Goal: Task Accomplishment & Management: Manage account settings

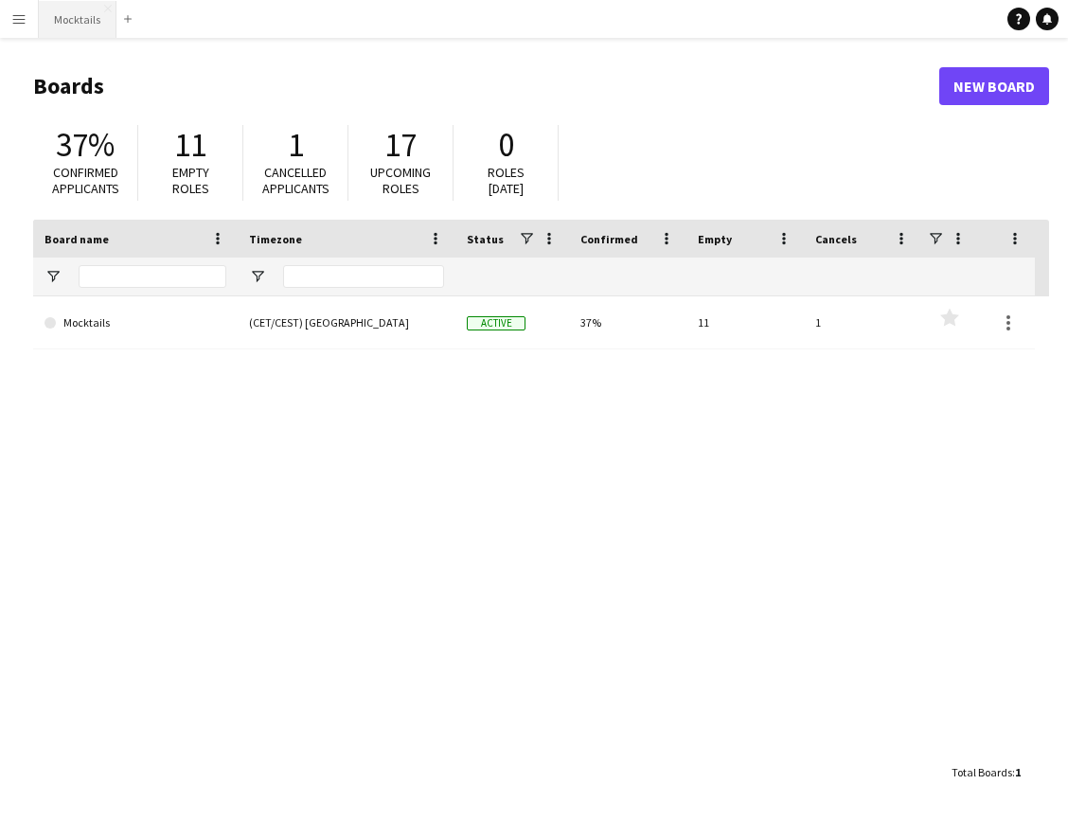
click at [76, 14] on button "Mocktails Close" at bounding box center [78, 19] width 78 height 37
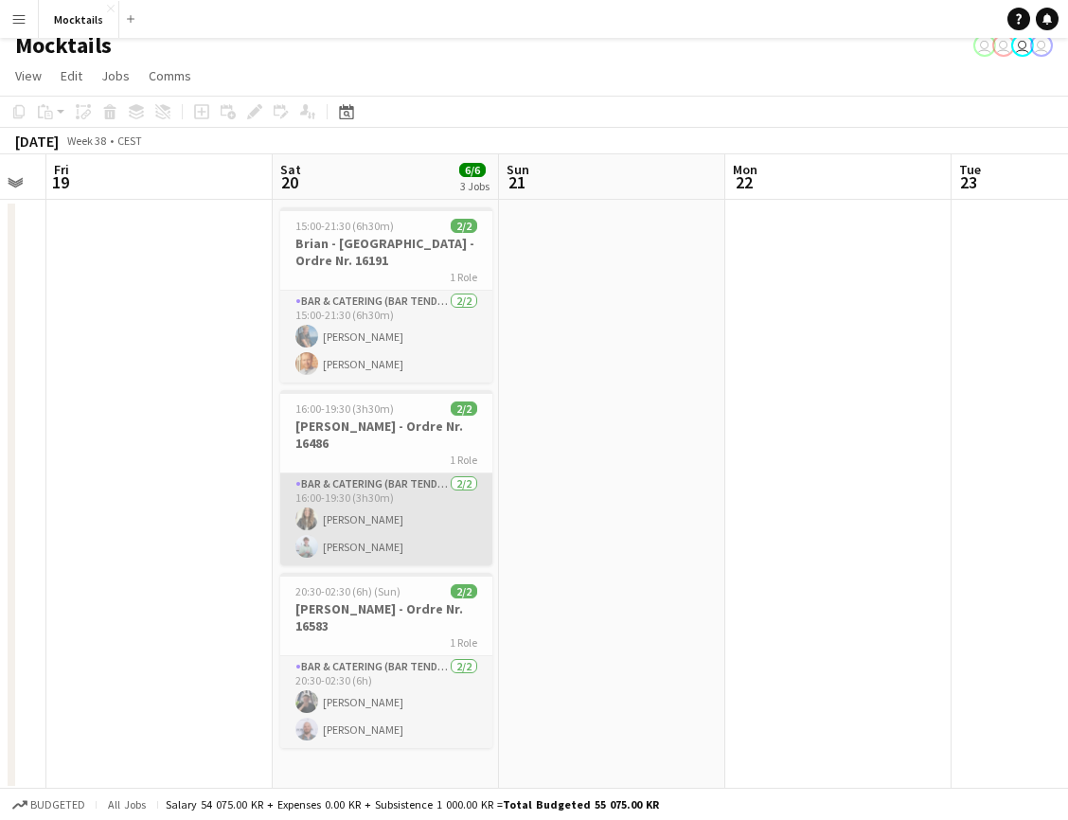
scroll to position [14, 0]
click at [410, 527] on app-card-role "Bar & Catering (Bar Tender) [DATE] 16:00-19:30 (3h30m) [PERSON_NAME] [PERSON_NA…" at bounding box center [386, 520] width 212 height 92
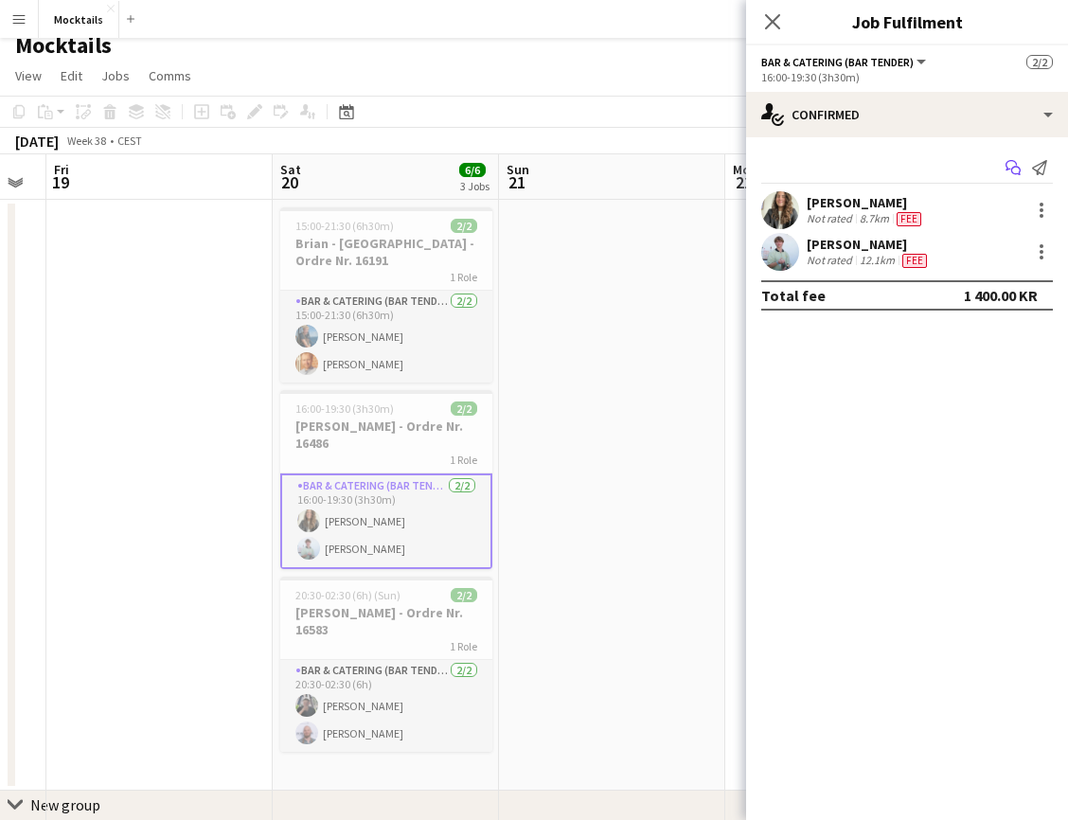
click at [1015, 169] on icon "Start chat" at bounding box center [1013, 167] width 15 height 15
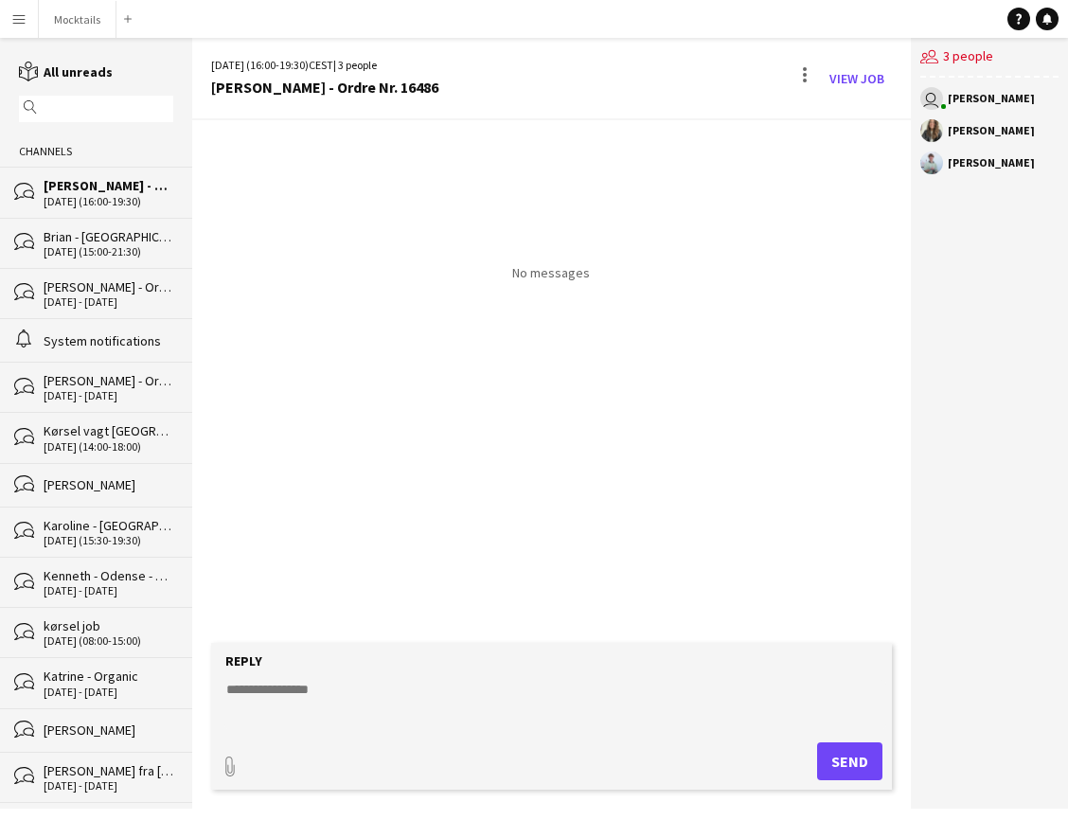
click at [375, 703] on textarea at bounding box center [554, 704] width 661 height 49
type textarea "**********"
click at [850, 761] on button "Send" at bounding box center [849, 761] width 65 height 38
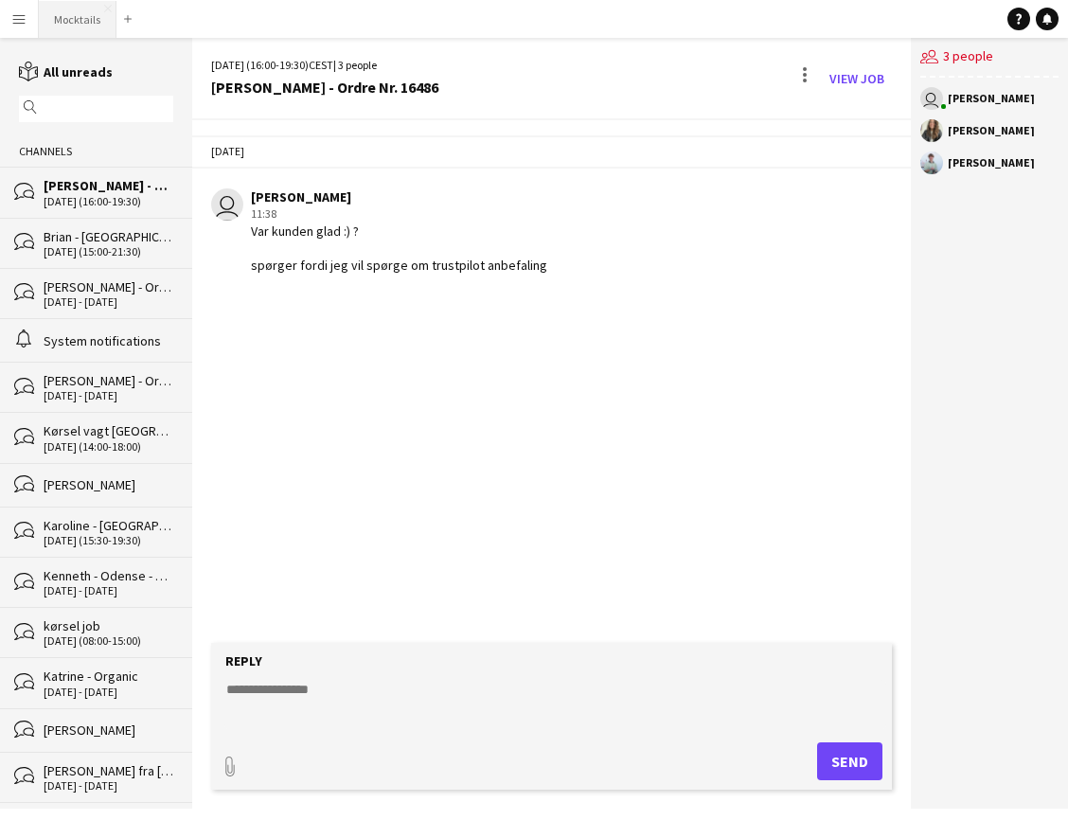
click at [73, 29] on button "Mocktails Close" at bounding box center [78, 19] width 78 height 37
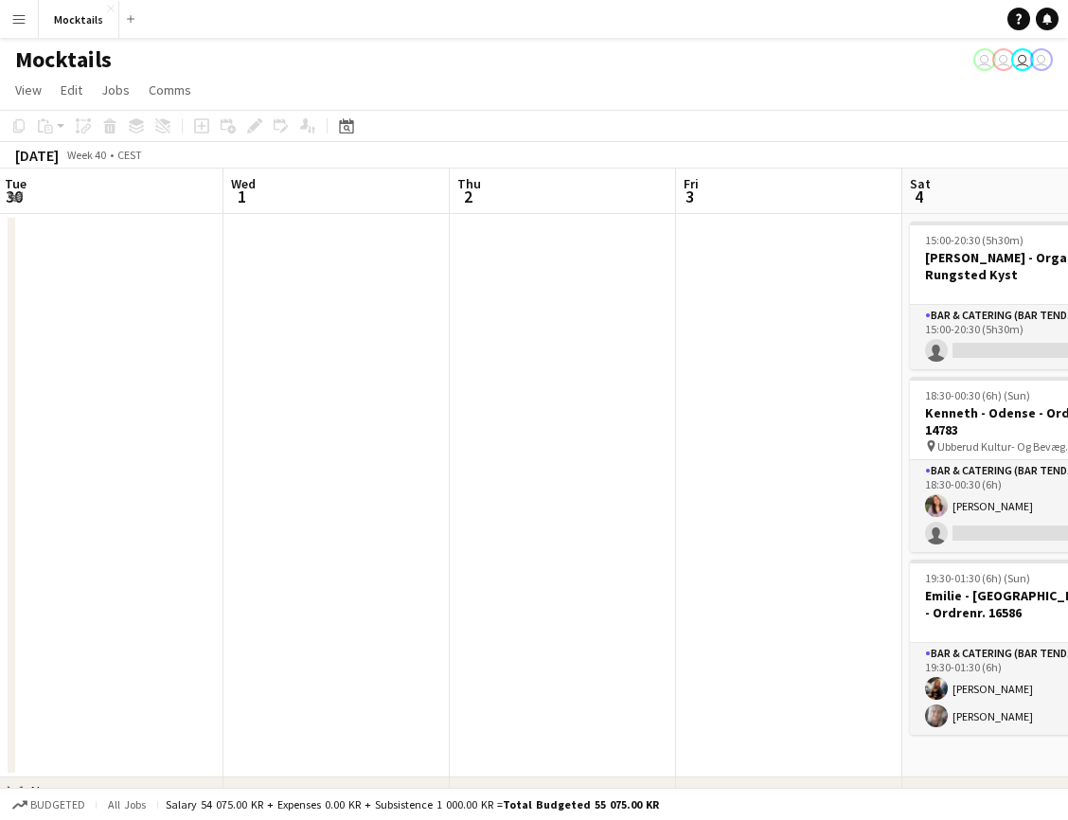
scroll to position [0, 739]
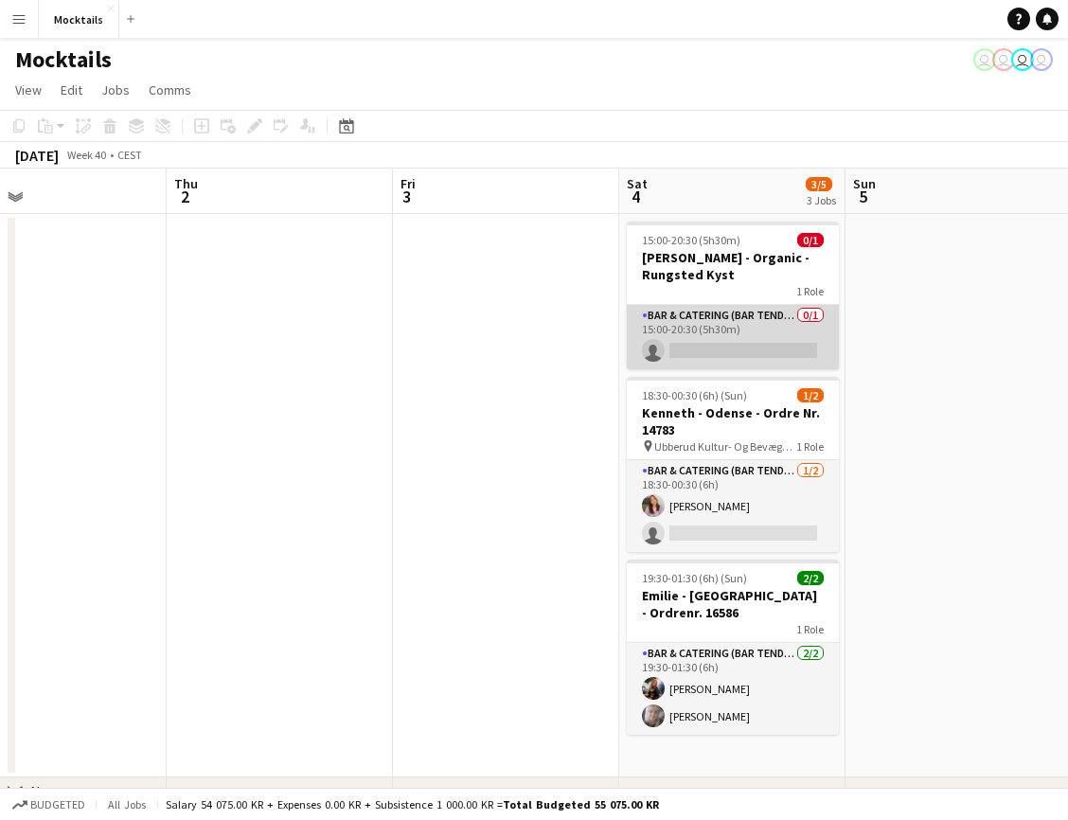
click at [682, 339] on app-card-role "Bar & Catering (Bar Tender) 0/1 15:00-20:30 (5h30m) single-neutral-actions" at bounding box center [733, 337] width 212 height 64
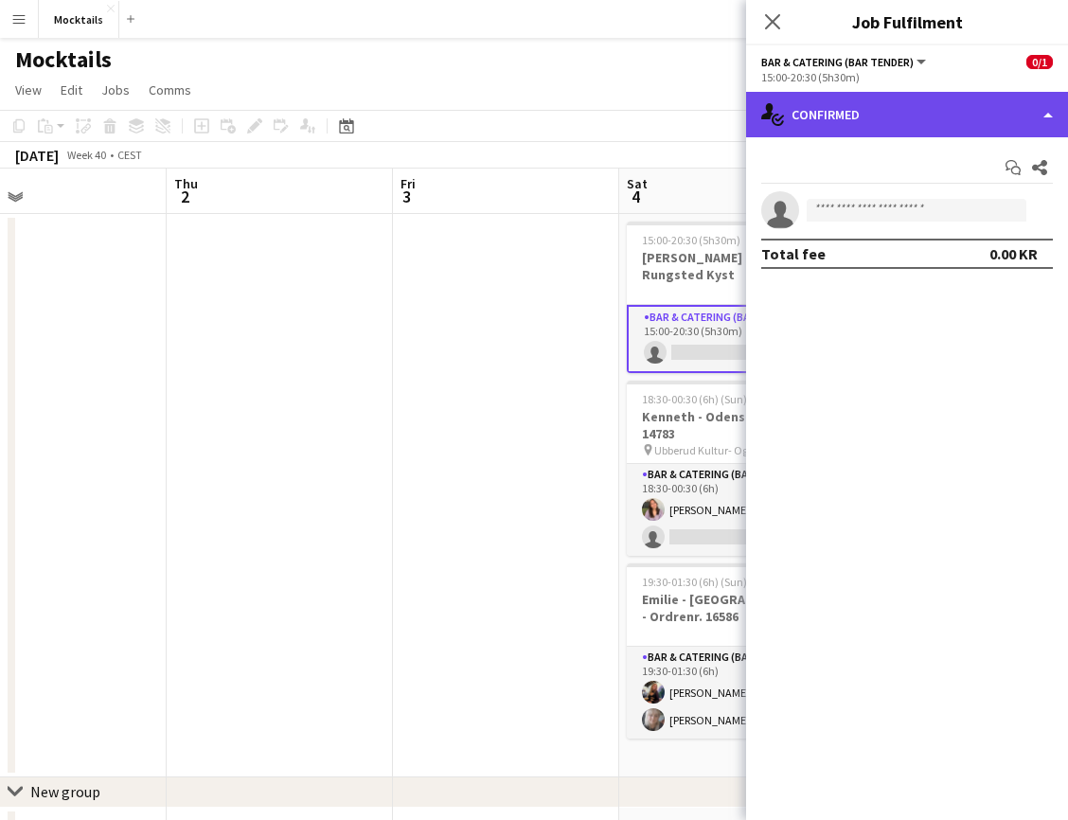
click at [869, 126] on div "single-neutral-actions-check-2 Confirmed" at bounding box center [907, 114] width 322 height 45
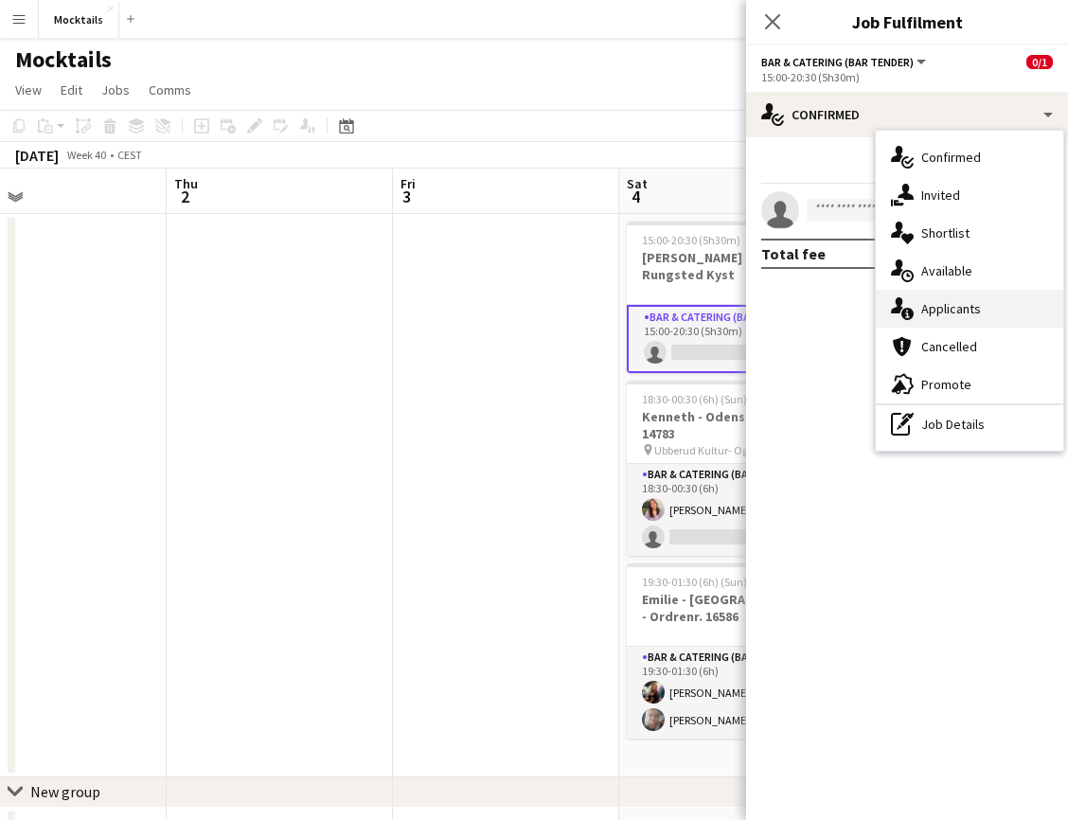
click at [937, 298] on div "single-neutral-actions-information Applicants" at bounding box center [970, 309] width 188 height 38
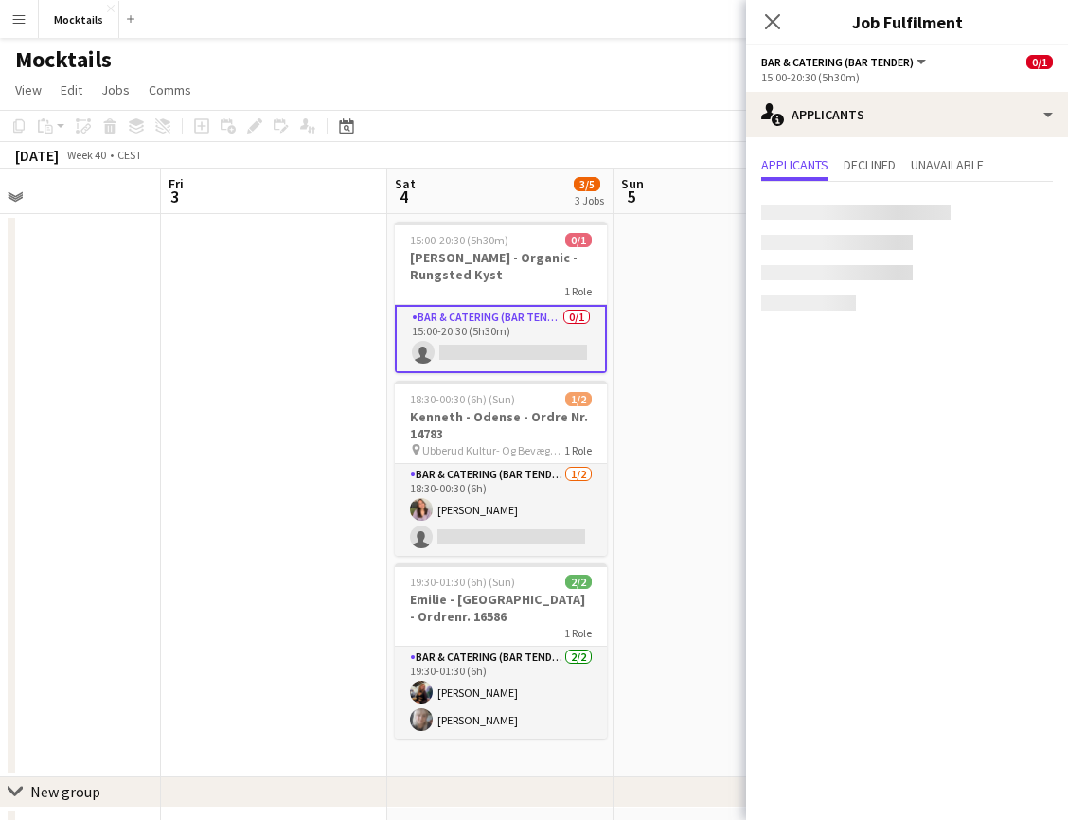
scroll to position [0, 798]
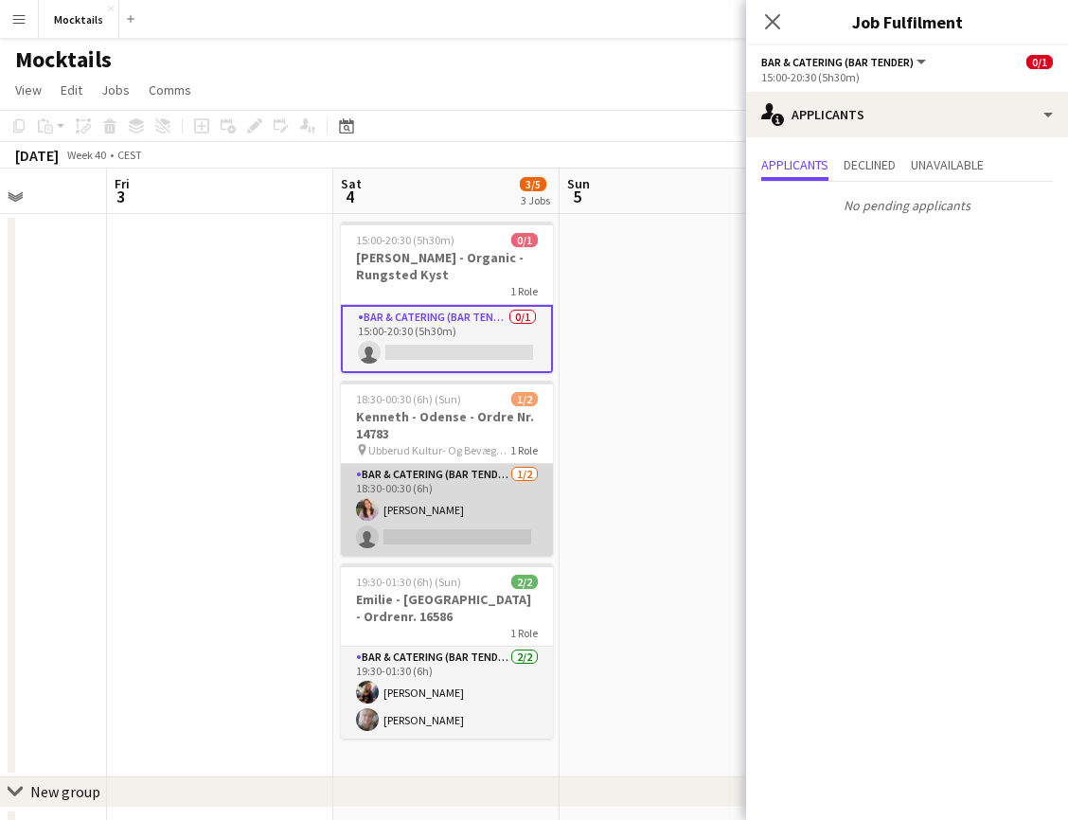
click at [457, 489] on app-card-role "Bar & Catering (Bar Tender) [DATE] 18:30-00:30 (6h) [PERSON_NAME] single-neutra…" at bounding box center [447, 510] width 212 height 92
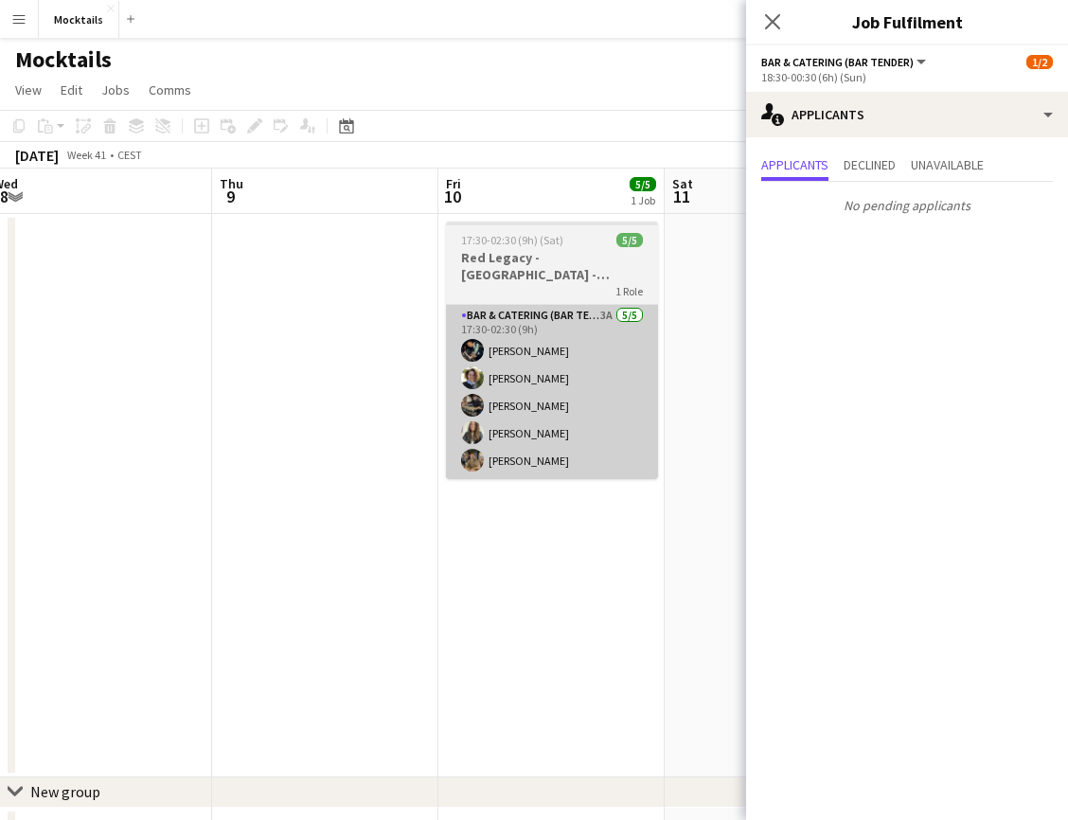
scroll to position [0, 696]
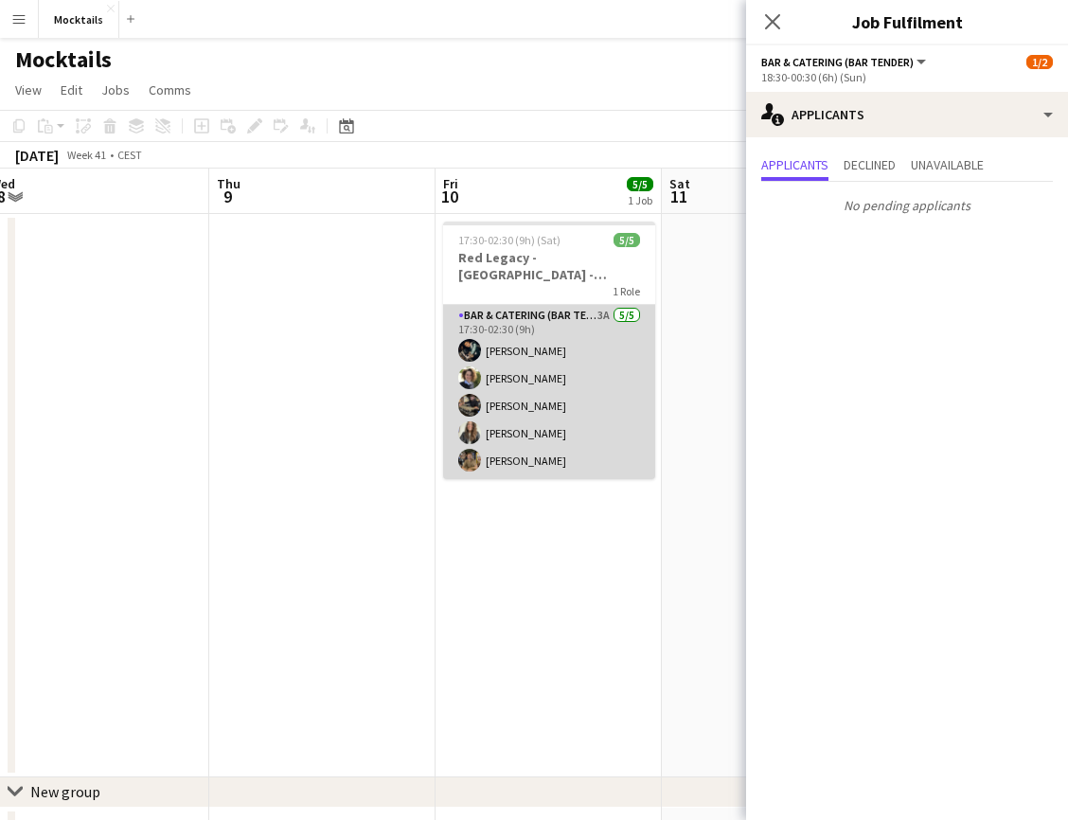
click at [515, 378] on app-card-role "Bar & Catering (Bar Tender) 3A [DATE] 17:30-02:30 (9h) [PERSON_NAME] [PERSON_NA…" at bounding box center [549, 392] width 212 height 174
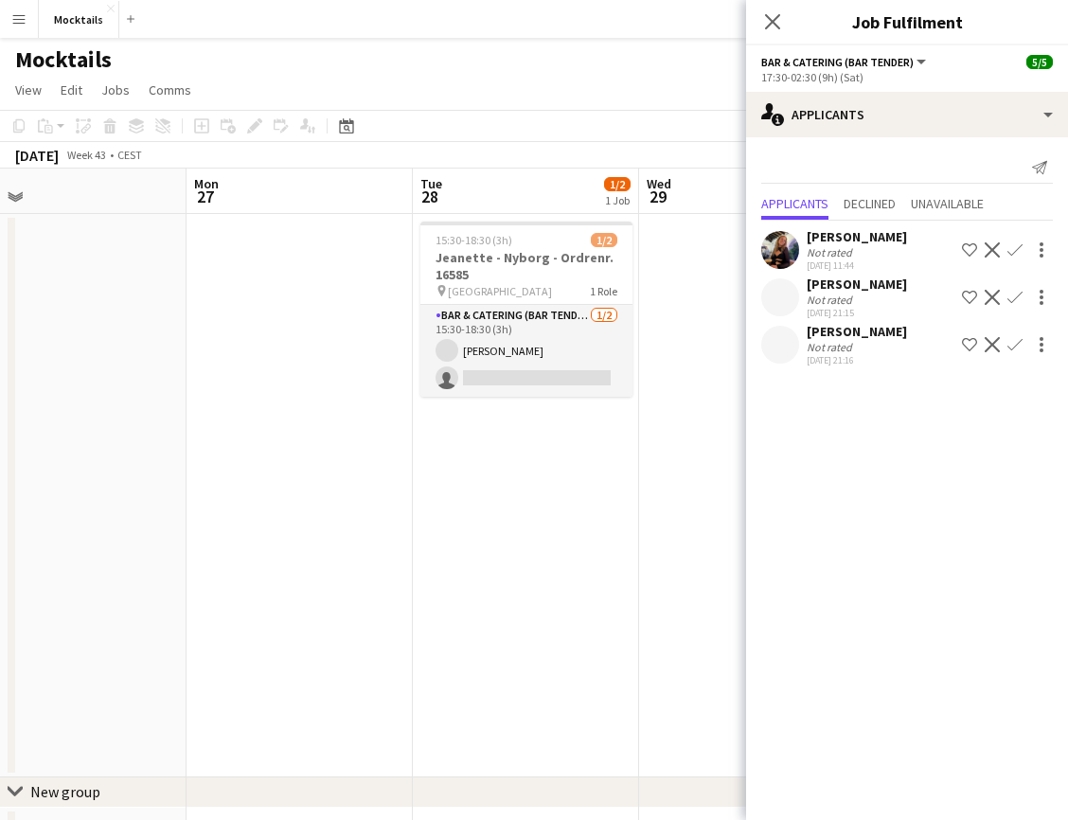
scroll to position [0, 723]
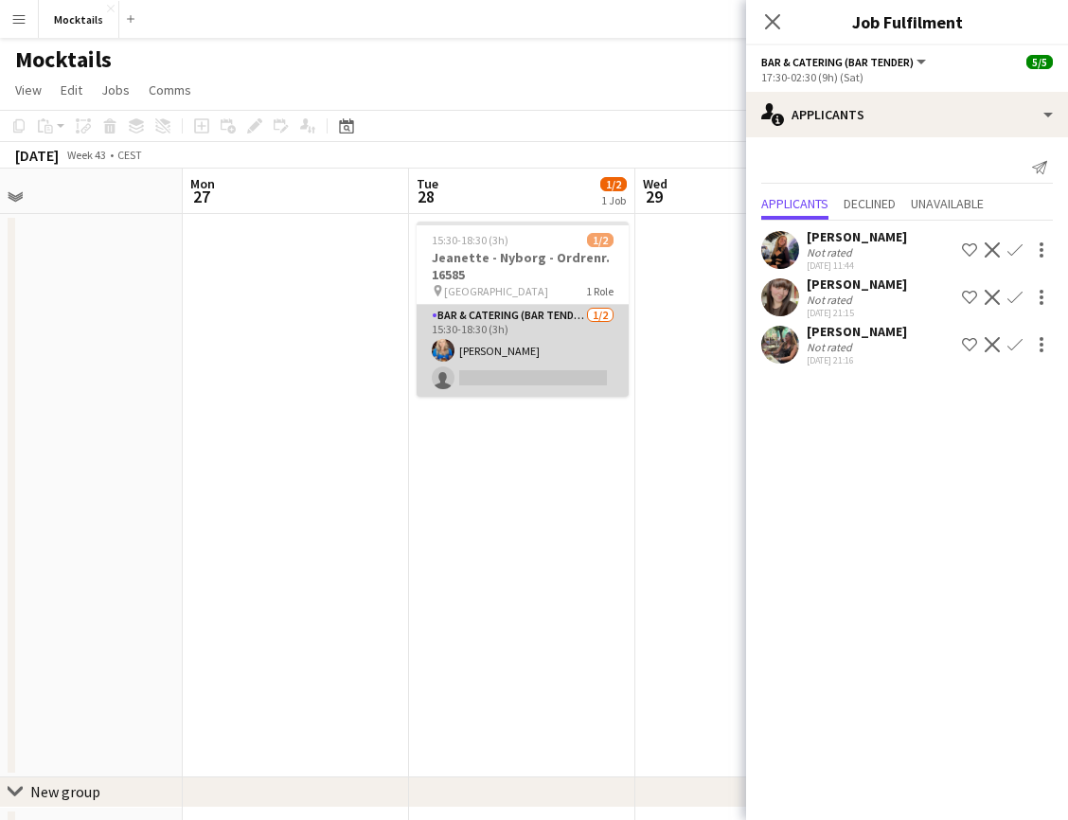
click at [541, 355] on app-card-role "Bar & Catering (Bar Tender) [DATE] 15:30-18:30 (3h) [PERSON_NAME] single-neutra…" at bounding box center [523, 351] width 212 height 92
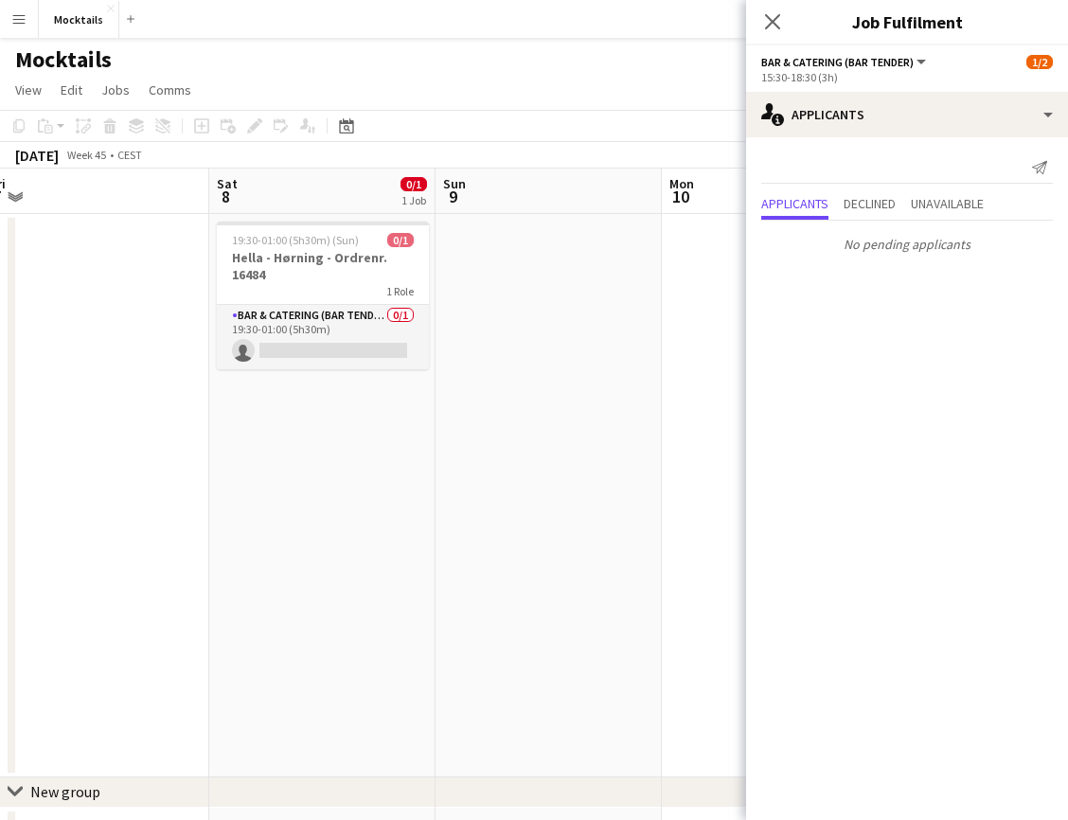
scroll to position [0, 697]
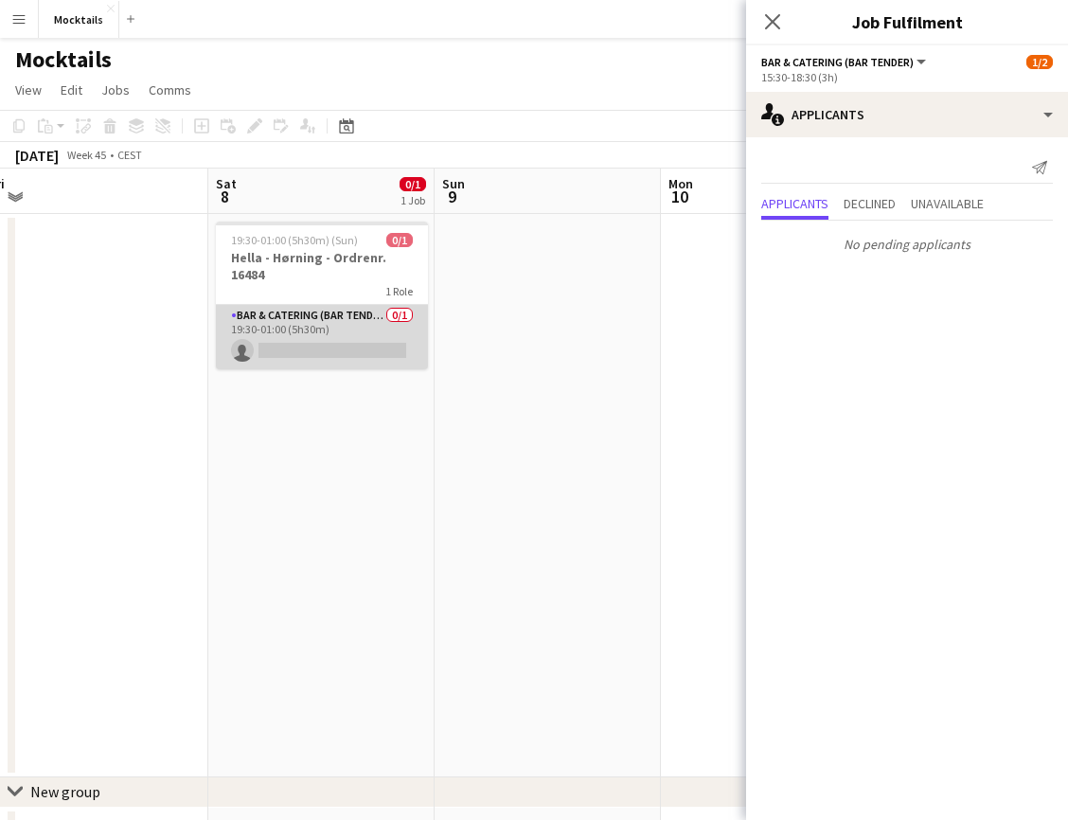
click at [370, 345] on app-card-role "Bar & Catering (Bar Tender) 0/1 19:30-01:00 (5h30m) single-neutral-actions" at bounding box center [322, 337] width 212 height 64
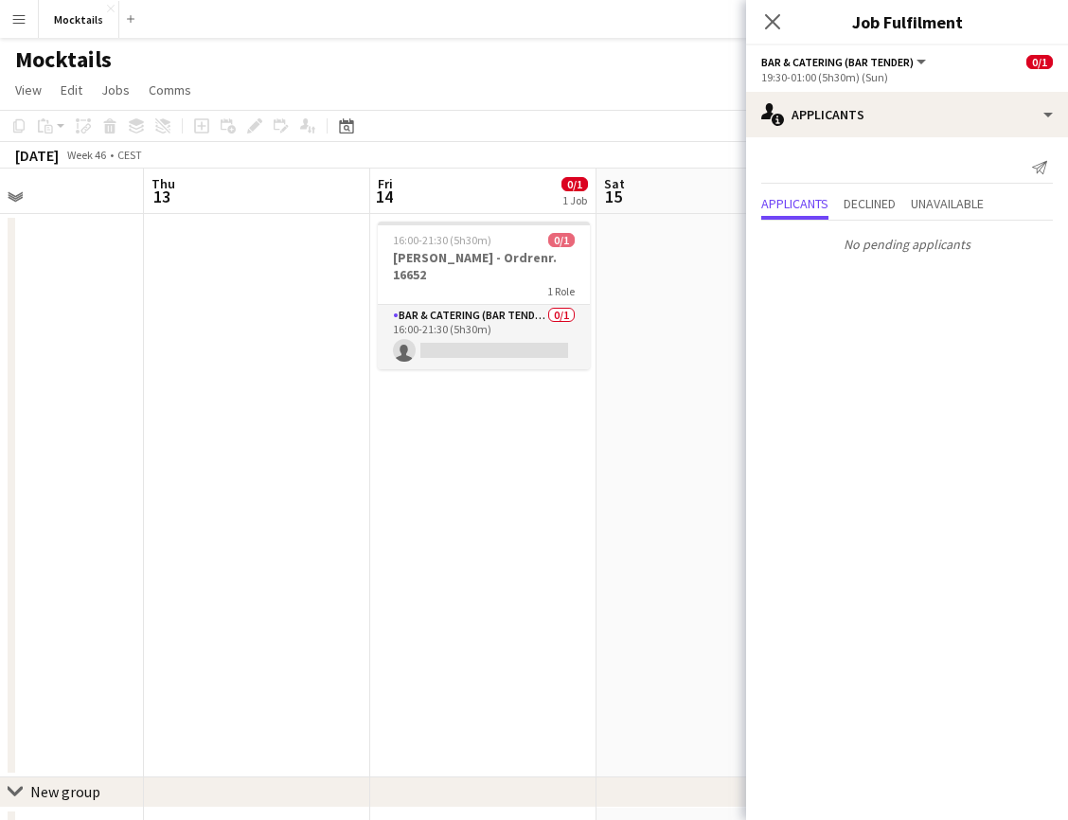
scroll to position [0, 724]
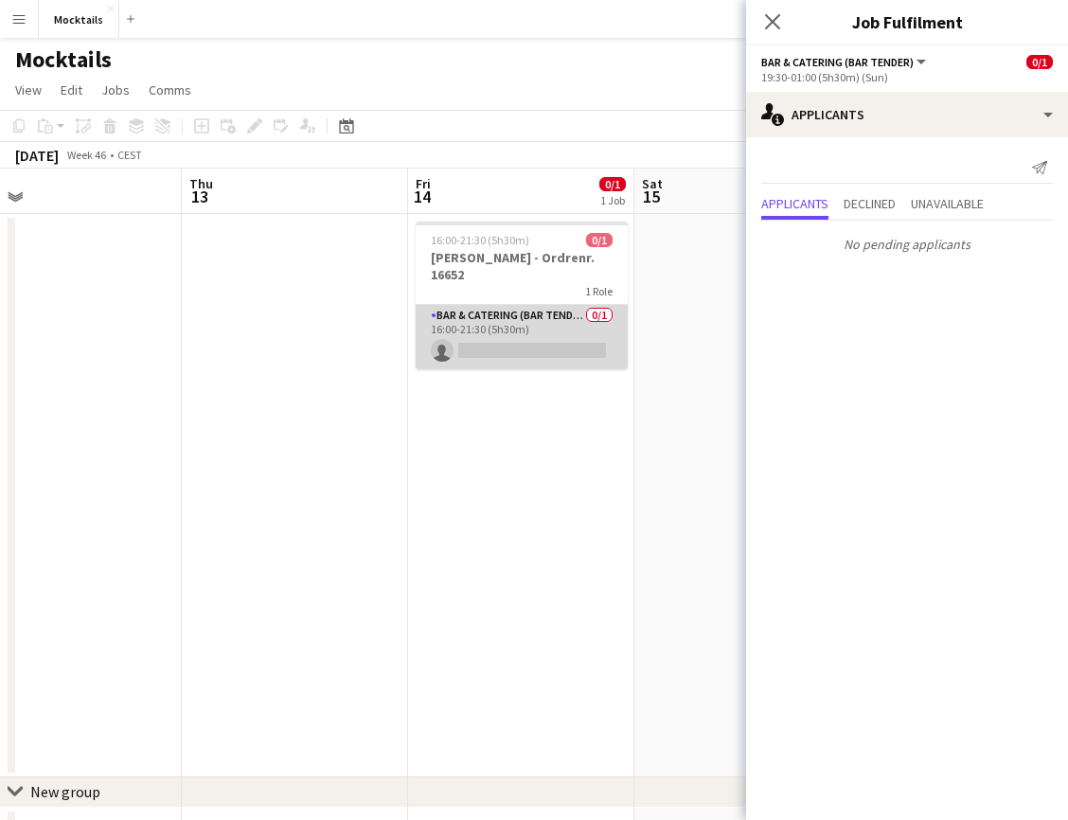
click at [441, 344] on app-card-role "Bar & Catering (Bar Tender) 0/1 16:00-21:30 (5h30m) single-neutral-actions" at bounding box center [522, 337] width 212 height 64
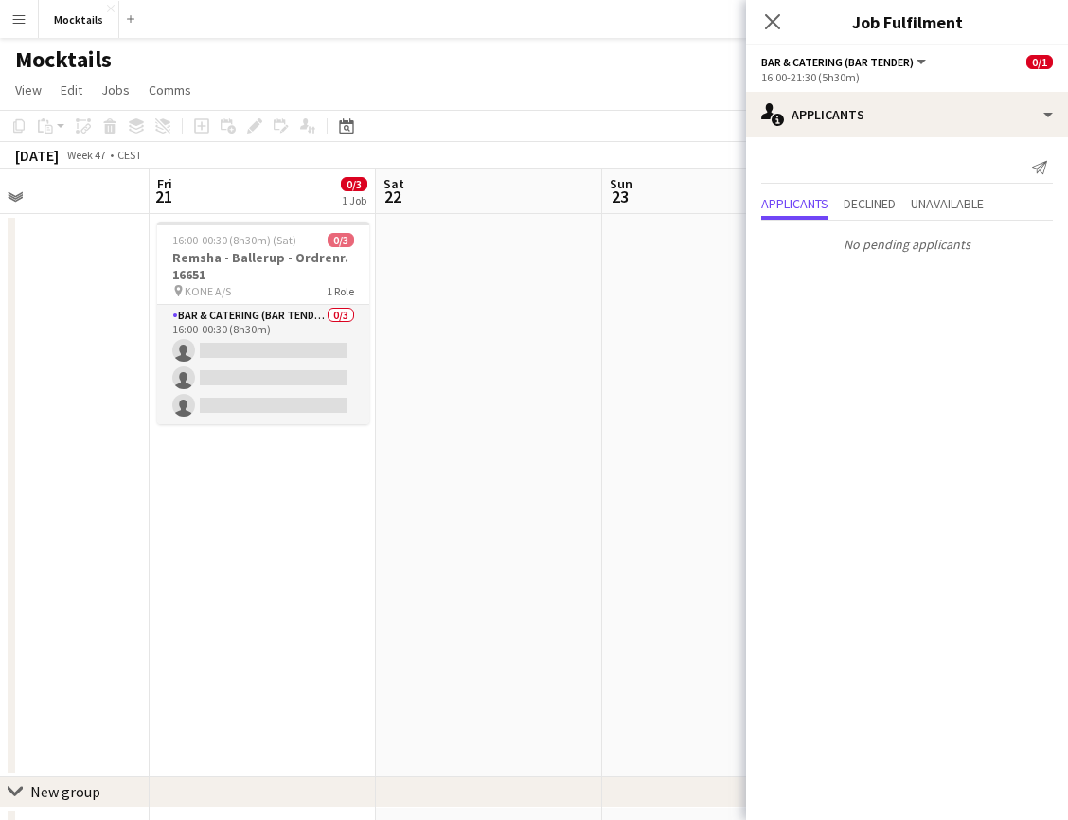
scroll to position [0, 531]
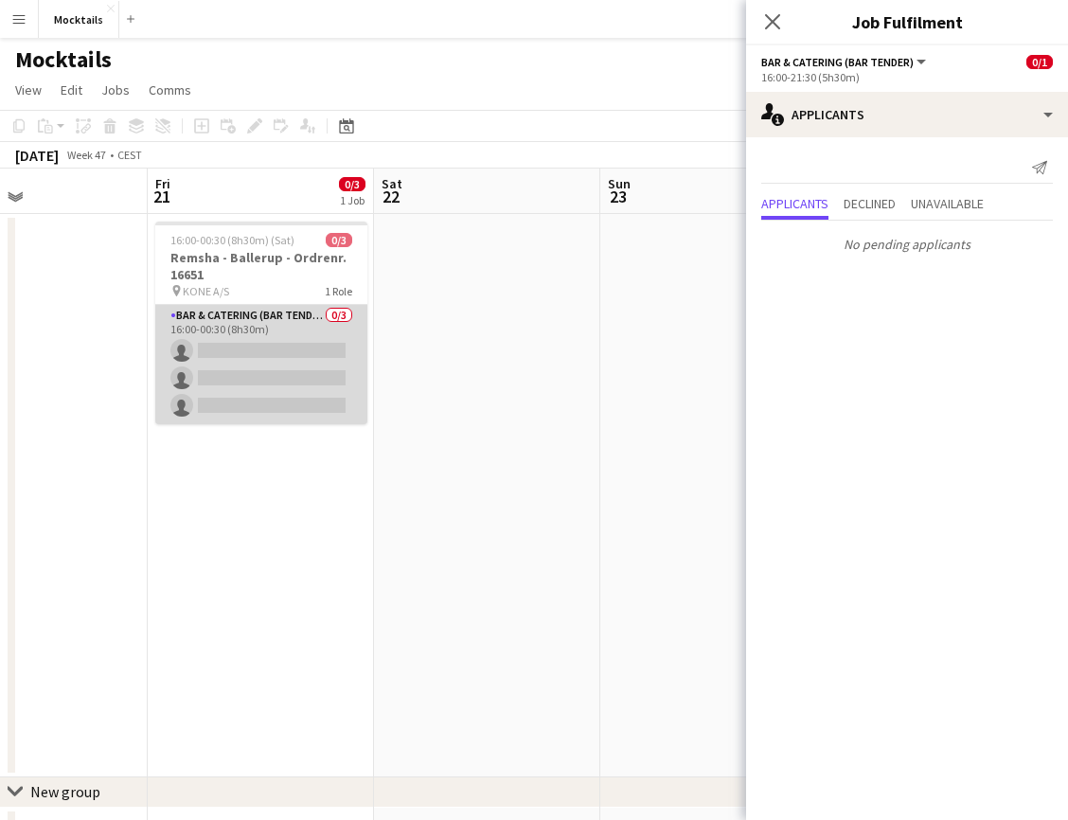
click at [336, 356] on app-card-role "Bar & Catering (Bar Tender) 0/3 16:00-00:30 (8h30m) single-neutral-actions sing…" at bounding box center [261, 364] width 212 height 119
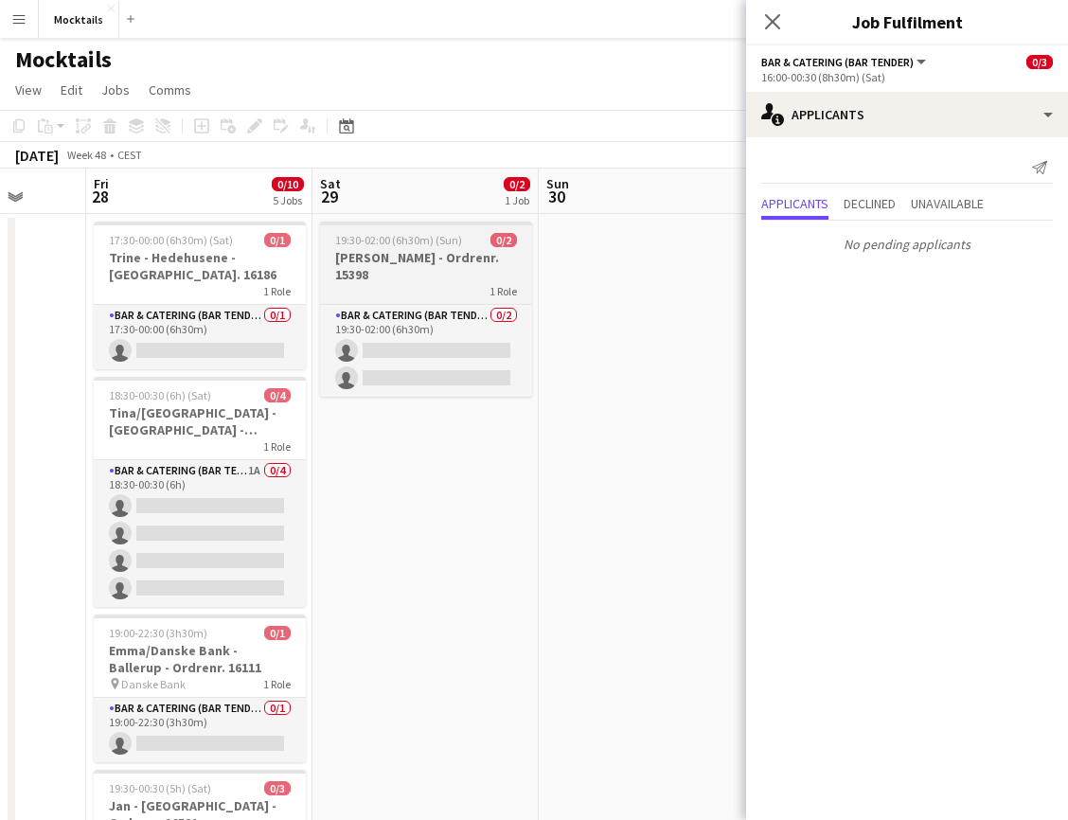
scroll to position [0, 523]
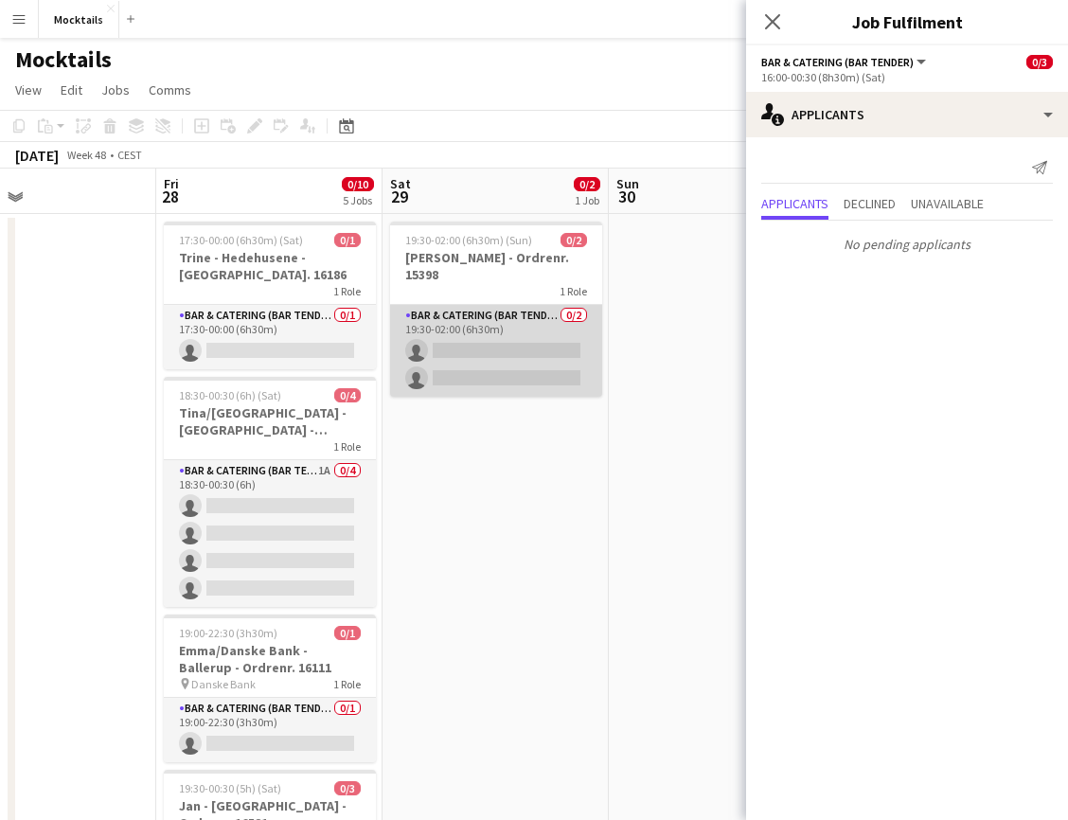
click at [518, 326] on app-card-role "Bar & Catering (Bar Tender) 0/2 19:30-02:00 (6h30m) single-neutral-actions sing…" at bounding box center [496, 351] width 212 height 92
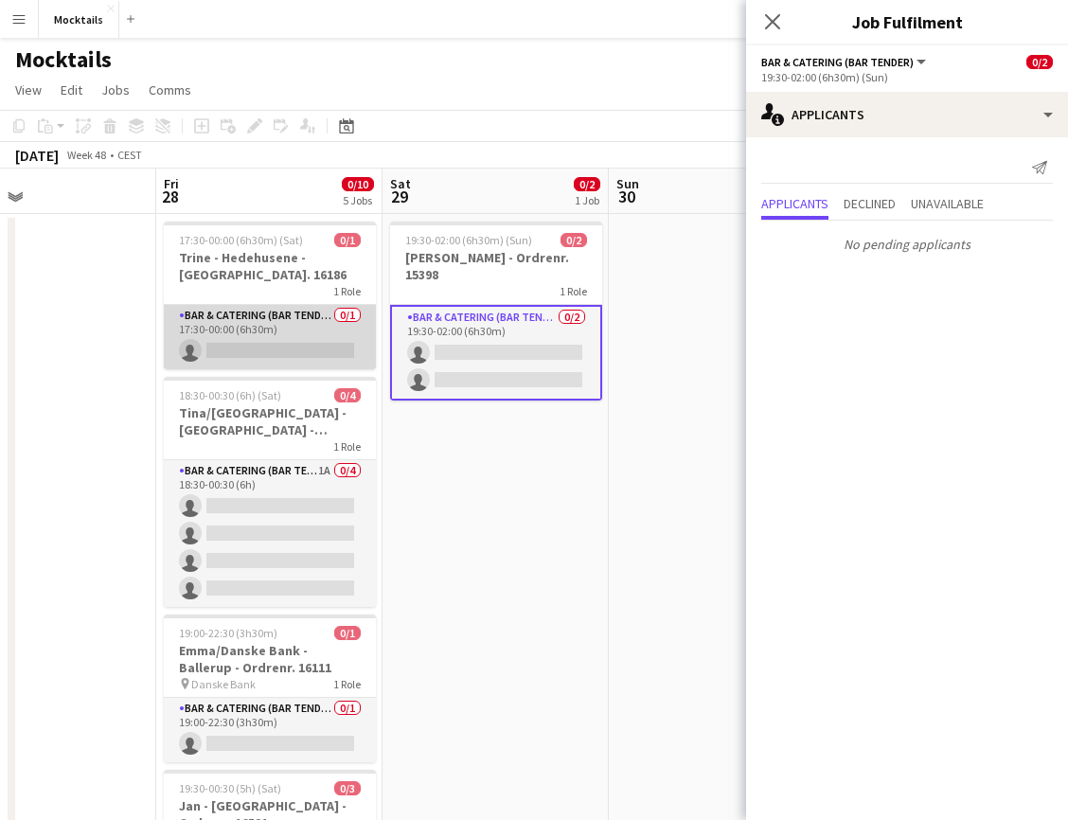
click at [289, 349] on app-card-role "Bar & Catering (Bar Tender) 0/1 17:30-00:00 (6h30m) single-neutral-actions" at bounding box center [270, 337] width 212 height 64
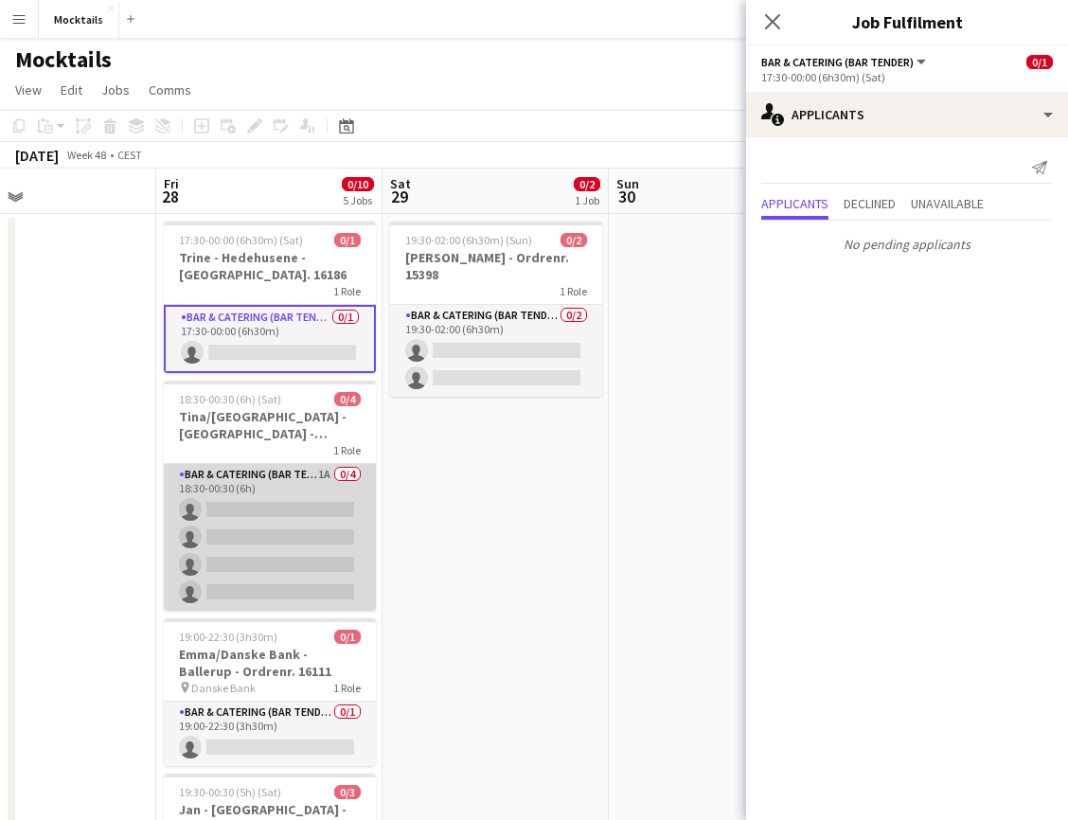
click at [289, 581] on app-card-role "Bar & Catering (Bar Tender) 1A 0/4 18:30-00:30 (6h) single-neutral-actions sing…" at bounding box center [270, 537] width 212 height 147
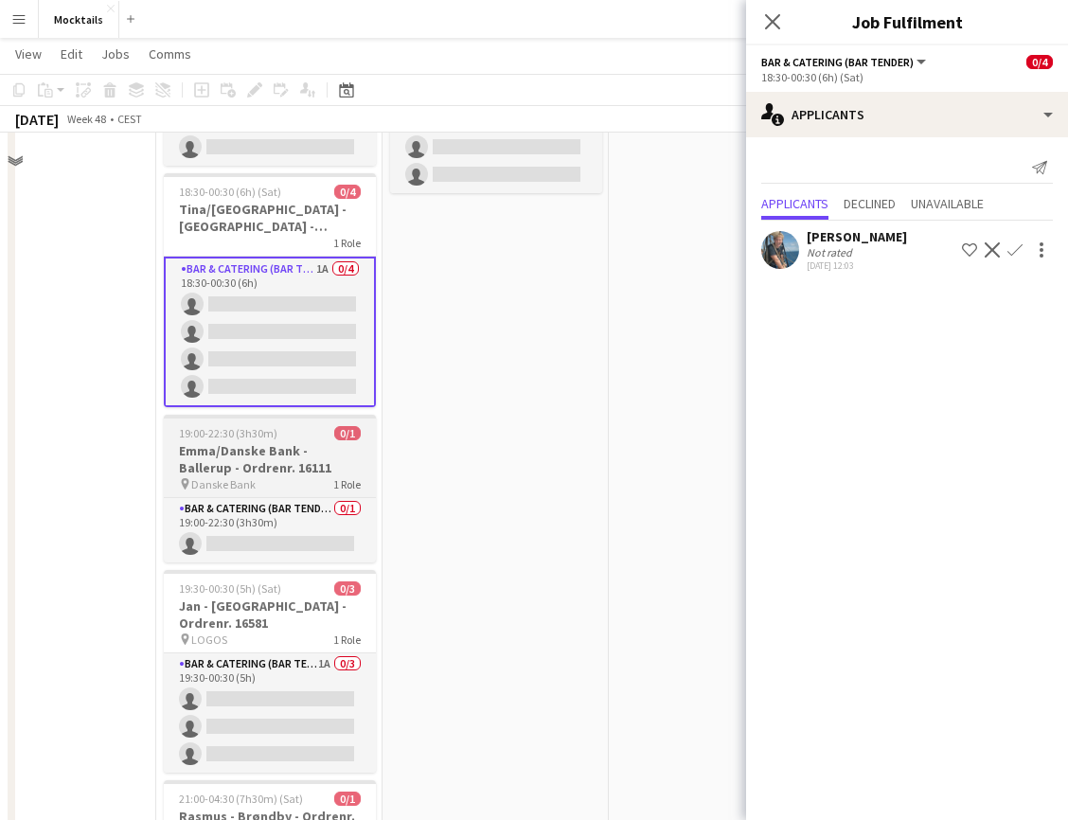
scroll to position [206, 0]
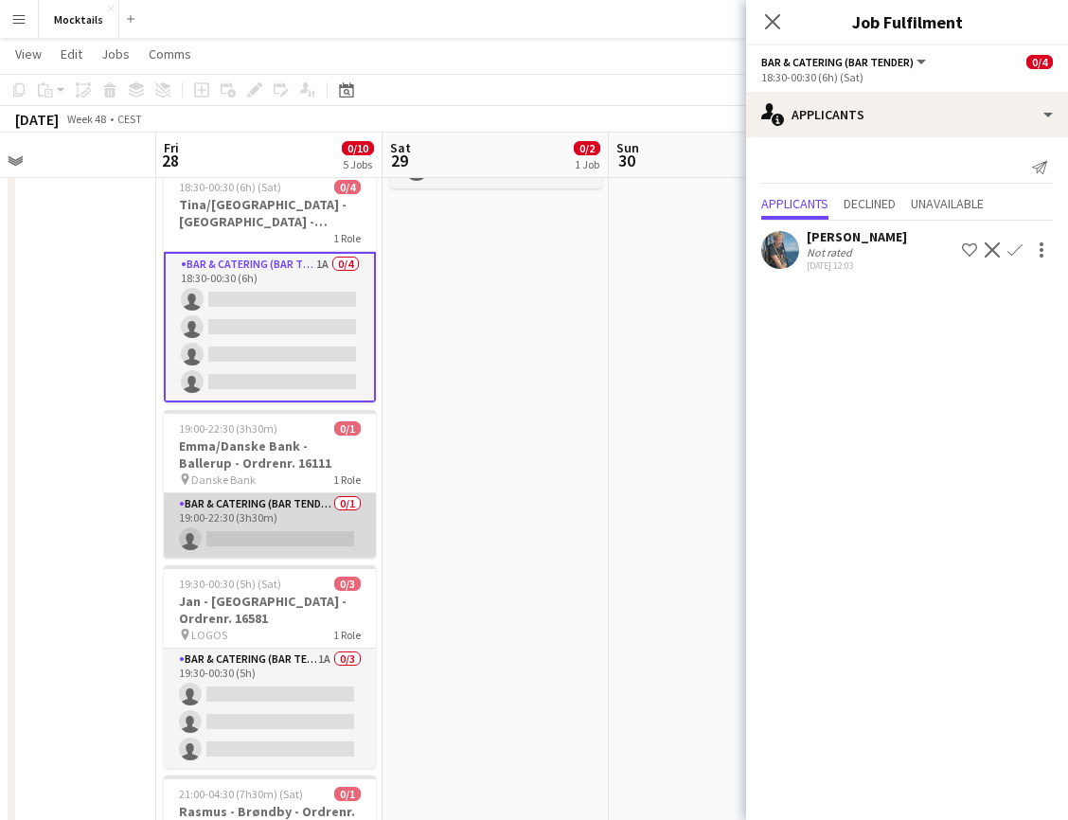
click at [290, 530] on app-card-role "Bar & Catering (Bar Tender) 0/1 19:00-22:30 (3h30m) single-neutral-actions" at bounding box center [270, 525] width 212 height 64
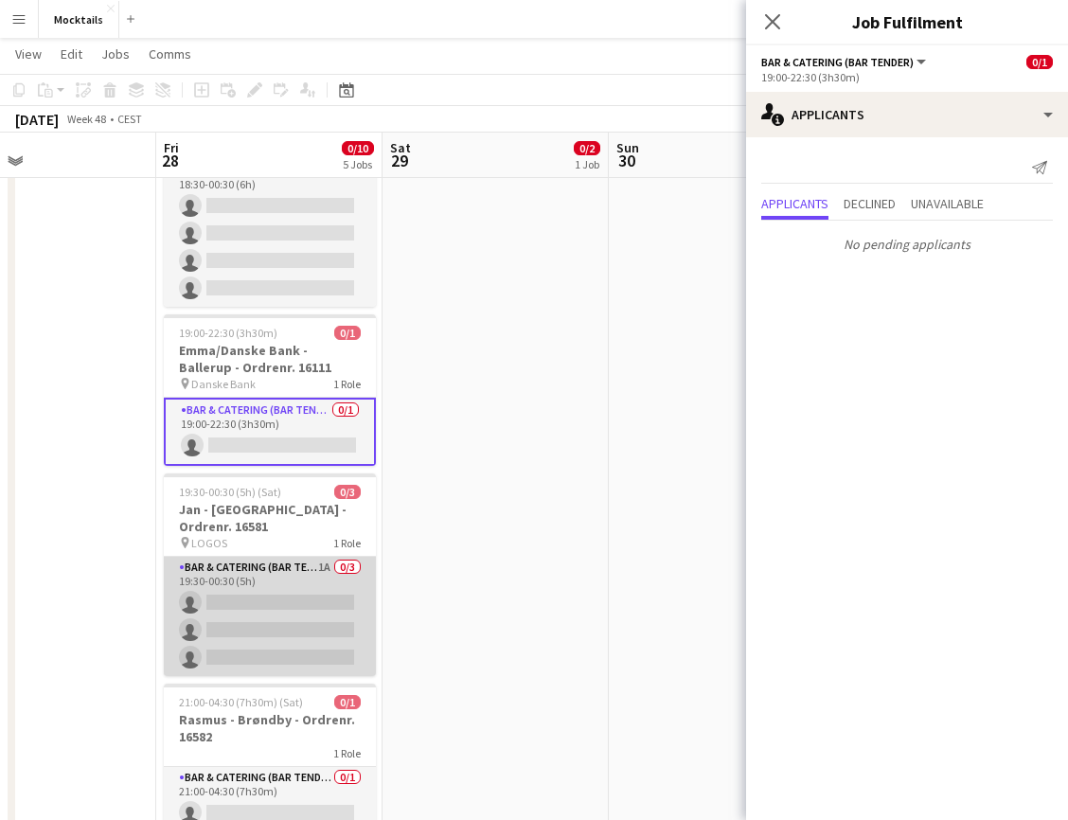
scroll to position [299, 0]
click at [295, 623] on app-card-role "Bar & Catering (Bar Tender) 1A 0/3 19:30-00:30 (5h) single-neutral-actions sing…" at bounding box center [270, 615] width 212 height 119
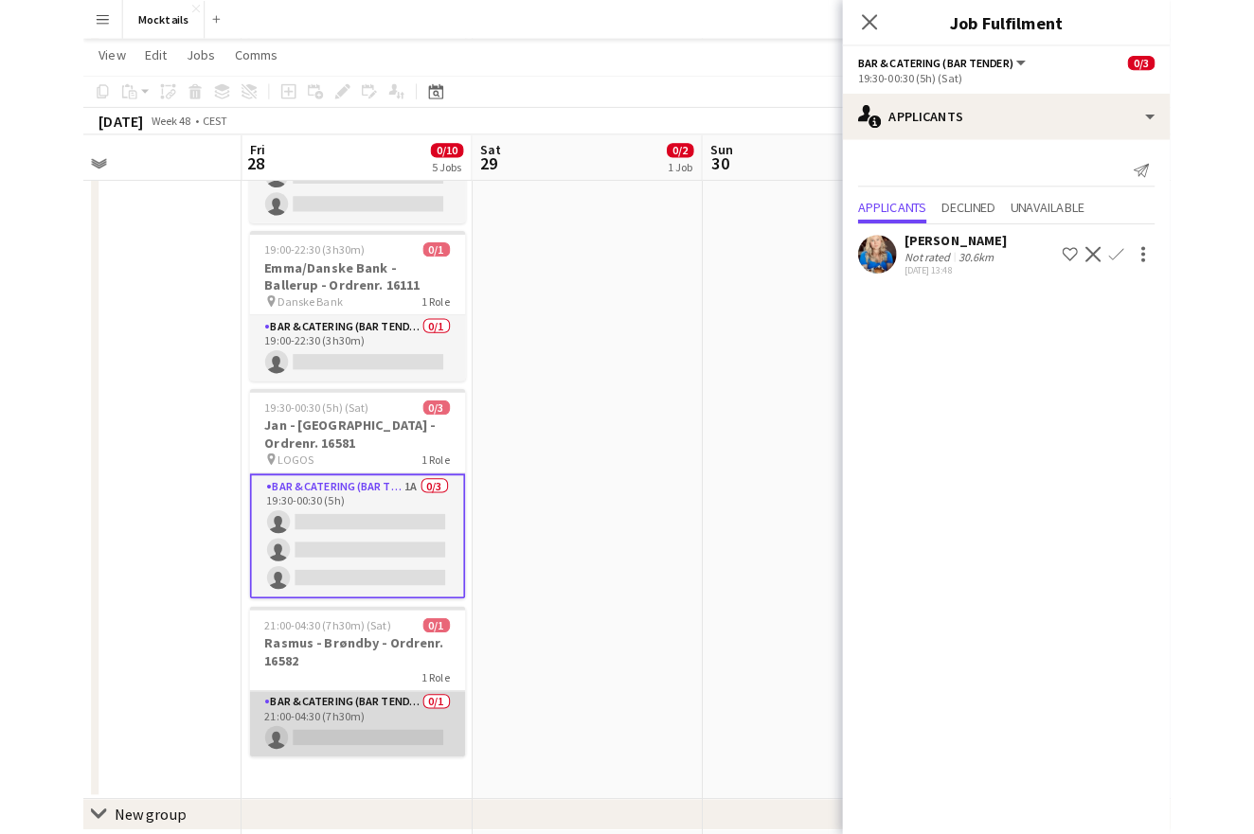
scroll to position [402, 0]
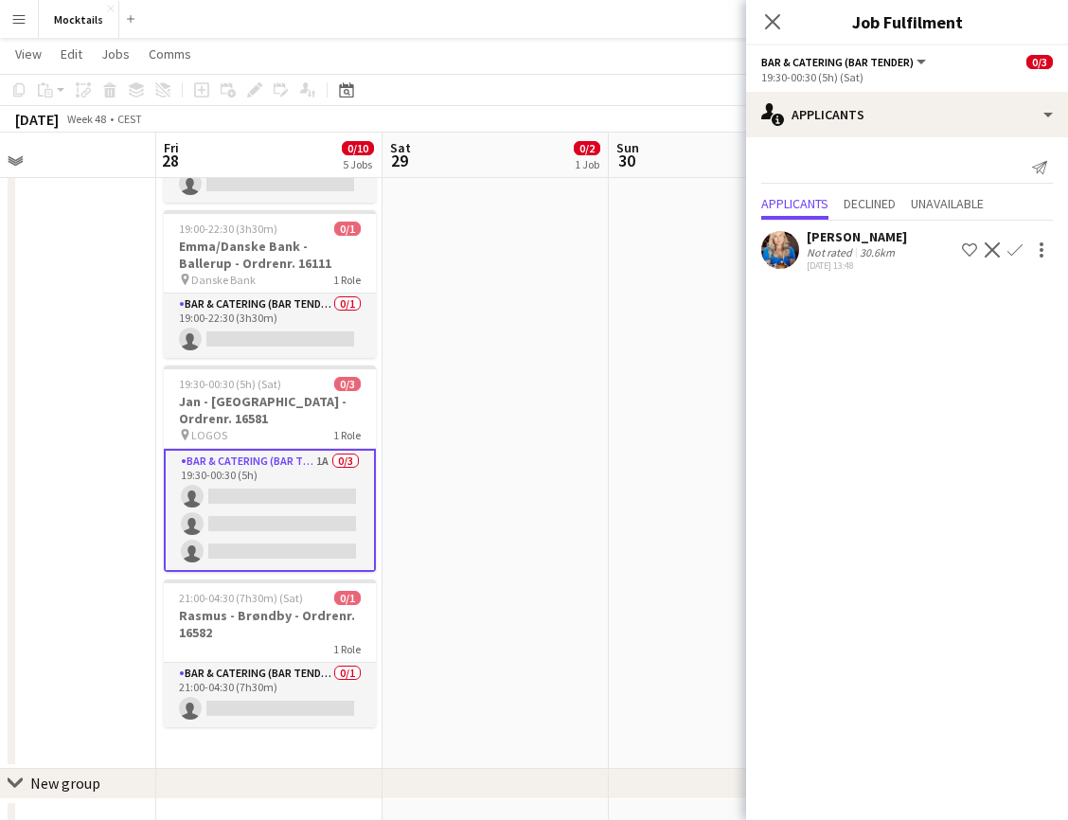
click at [1014, 251] on app-icon "Confirm" at bounding box center [1015, 249] width 15 height 15
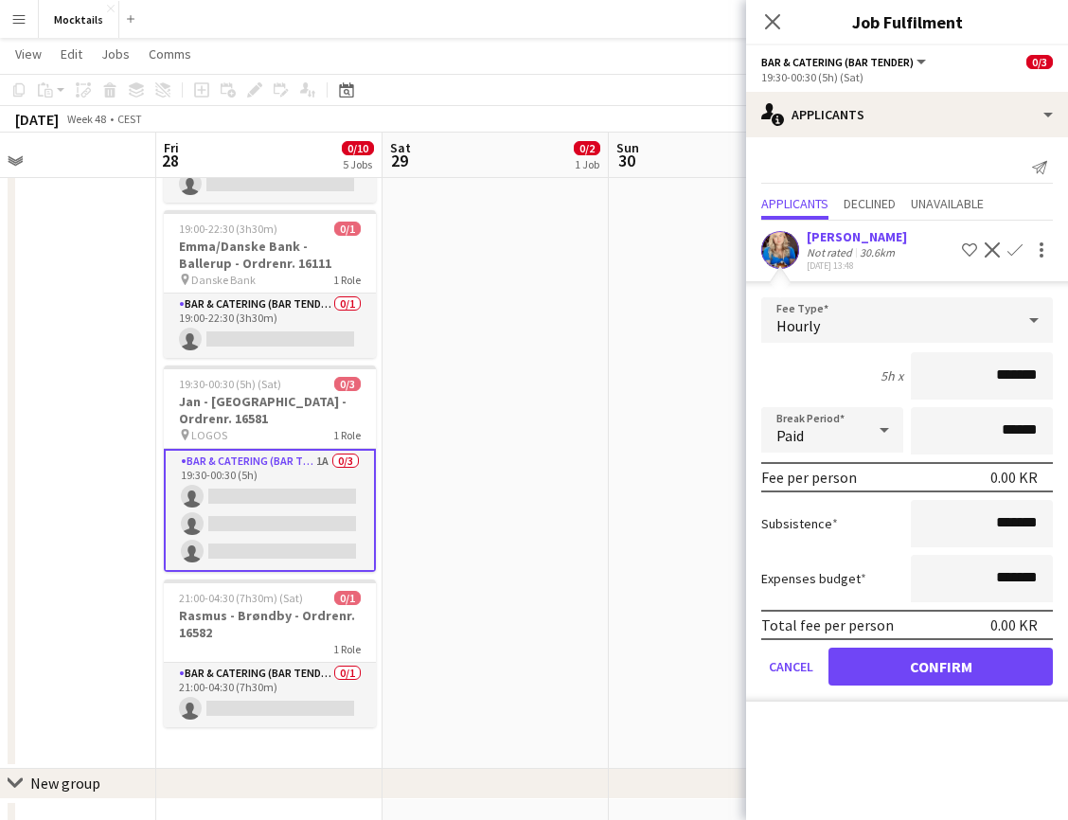
click at [997, 378] on input "*******" at bounding box center [982, 375] width 142 height 47
type input "******"
click at [963, 665] on button "Confirm" at bounding box center [941, 667] width 224 height 38
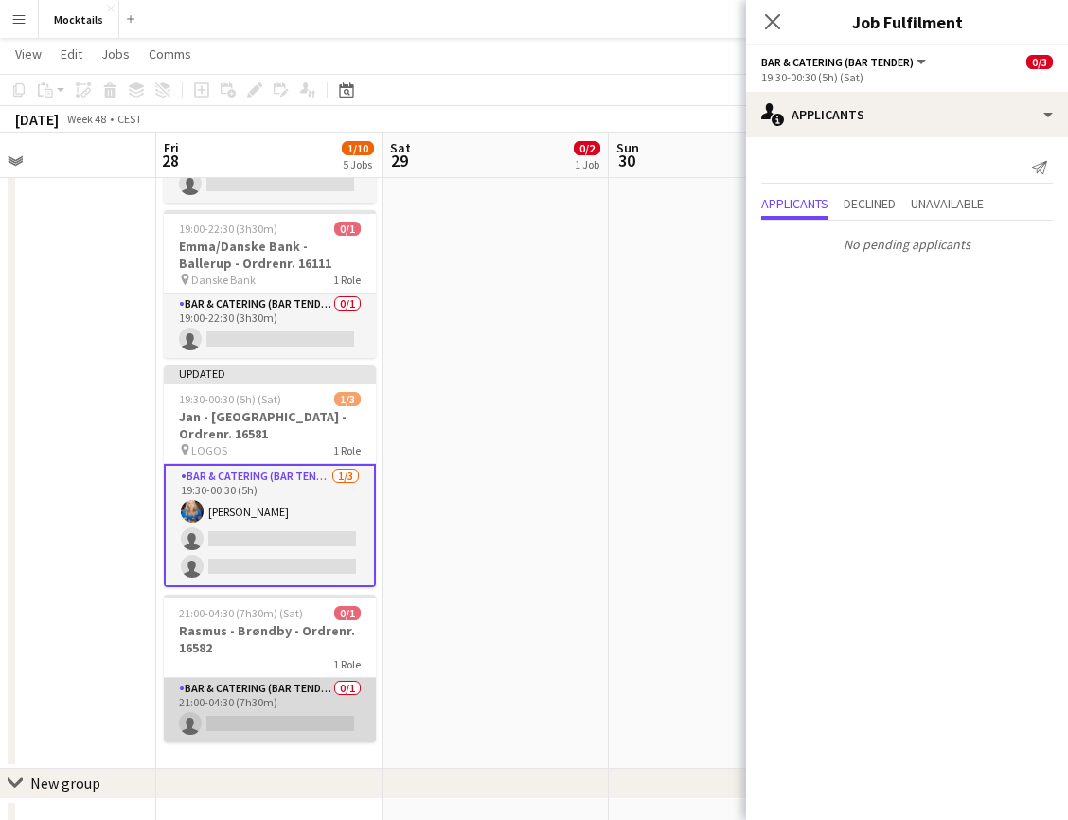
click at [311, 688] on app-card-role "Bar & Catering (Bar Tender) 0/1 21:00-04:30 (7h30m) single-neutral-actions" at bounding box center [270, 710] width 212 height 64
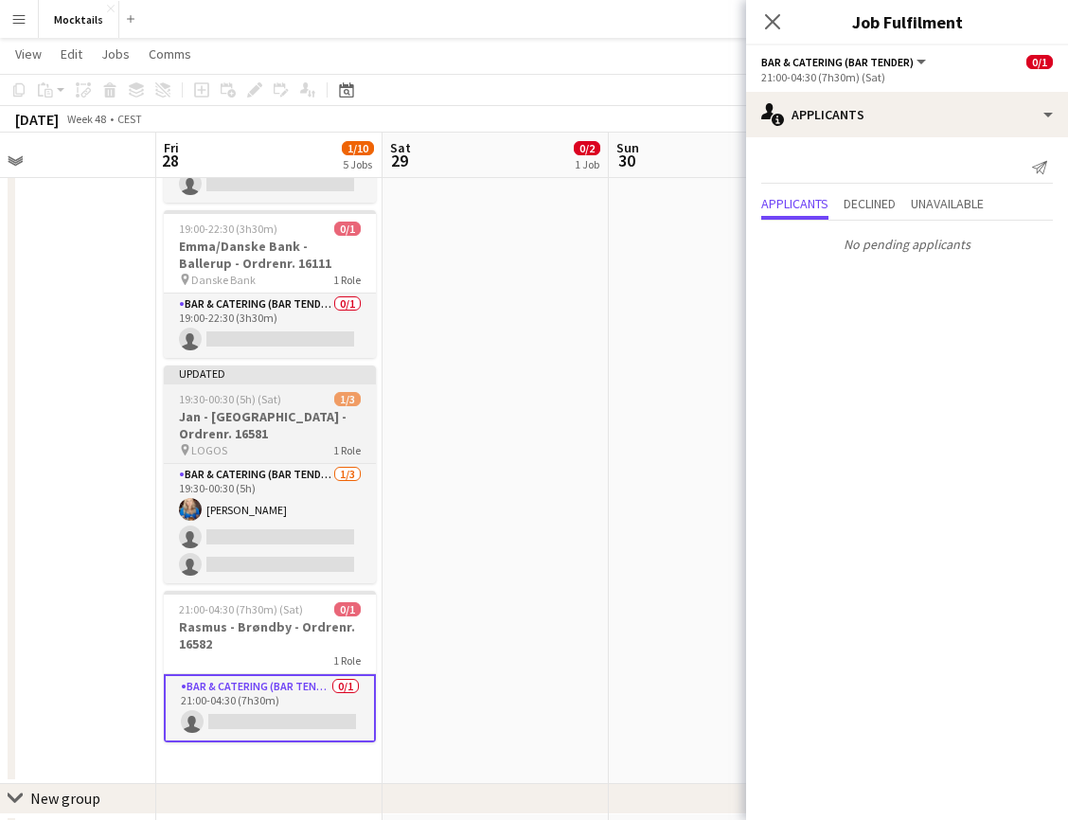
click at [287, 420] on h3 "Jan - [GEOGRAPHIC_DATA] - Ordrenr. 16581" at bounding box center [270, 425] width 212 height 34
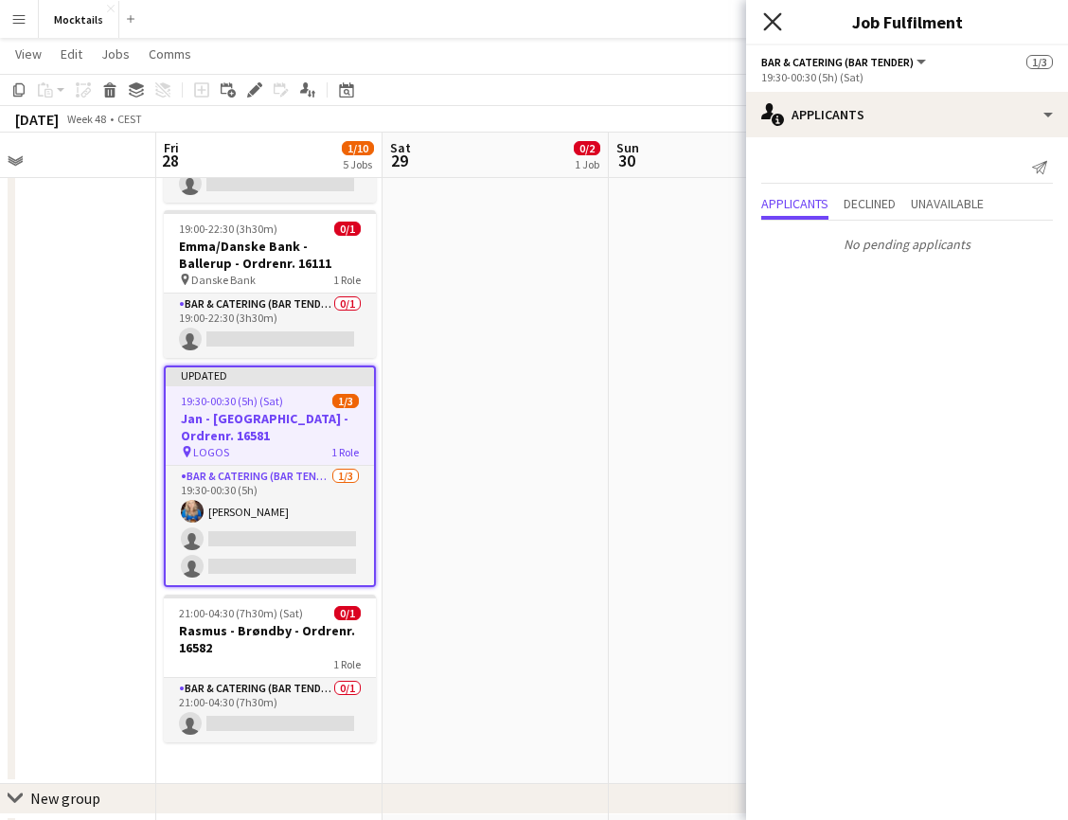
click at [769, 19] on icon at bounding box center [772, 21] width 18 height 18
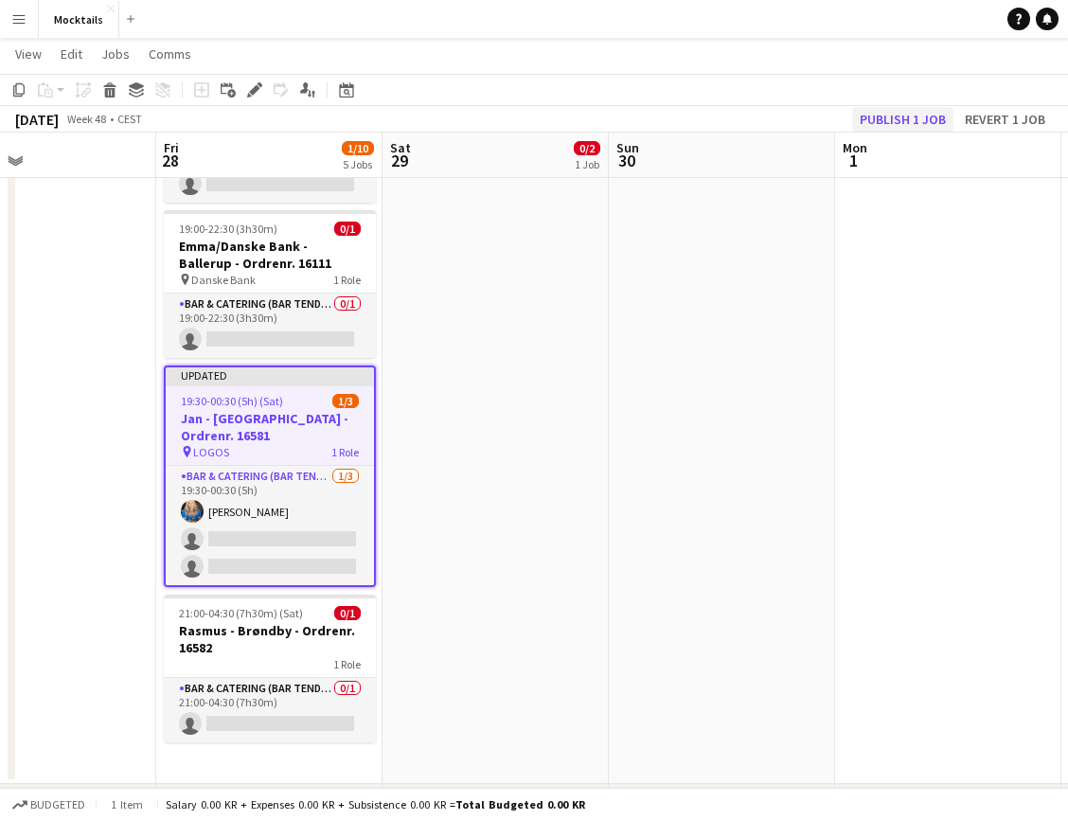
click at [887, 116] on button "Publish 1 job" at bounding box center [902, 119] width 101 height 25
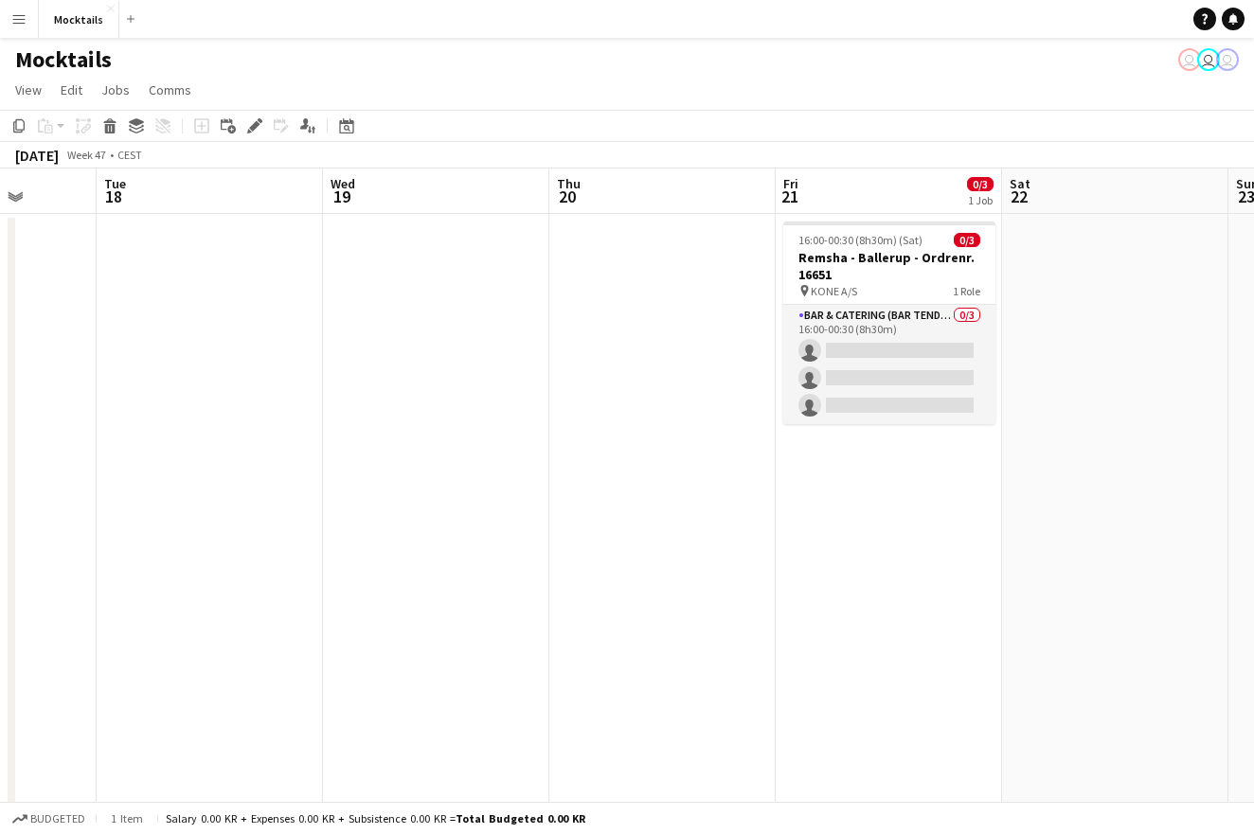
scroll to position [0, 586]
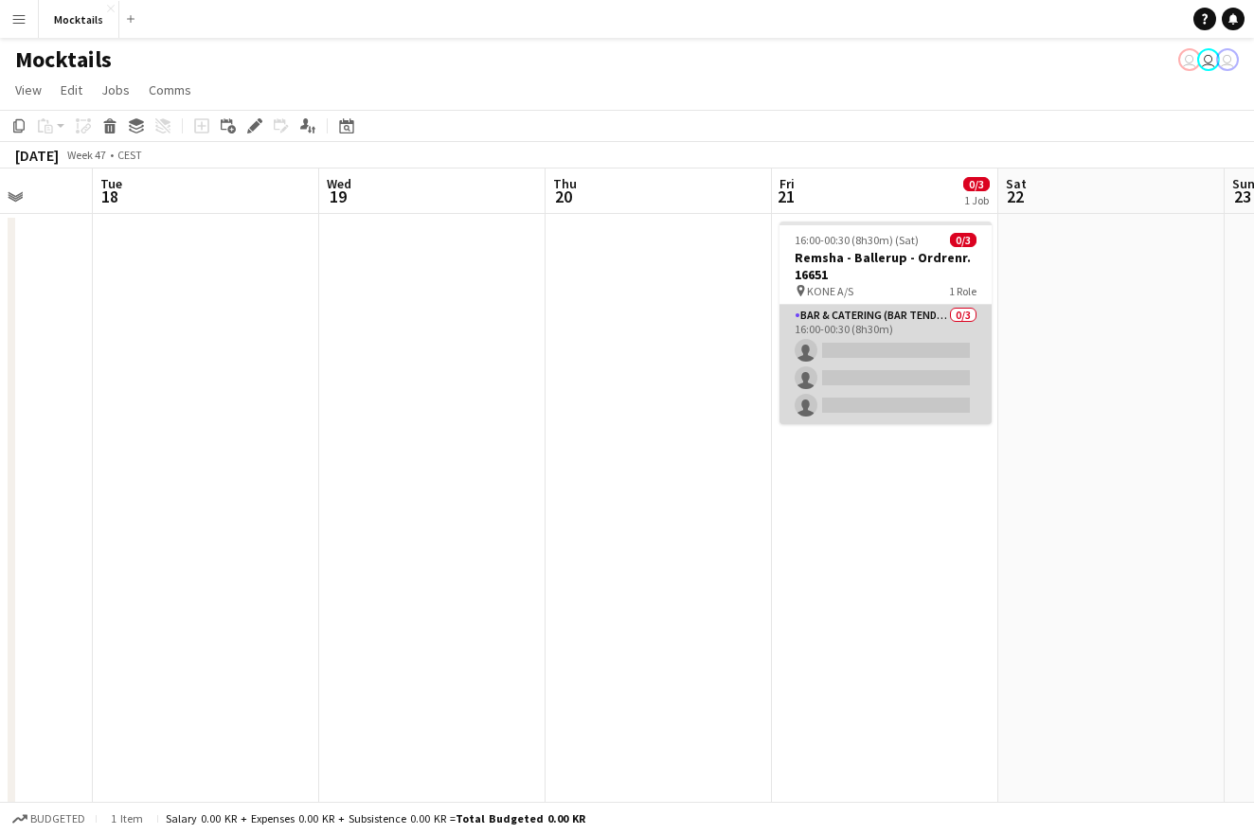
click at [841, 349] on app-card-role "Bar & Catering (Bar Tender) 0/3 16:00-00:30 (8h30m) single-neutral-actions sing…" at bounding box center [885, 364] width 212 height 119
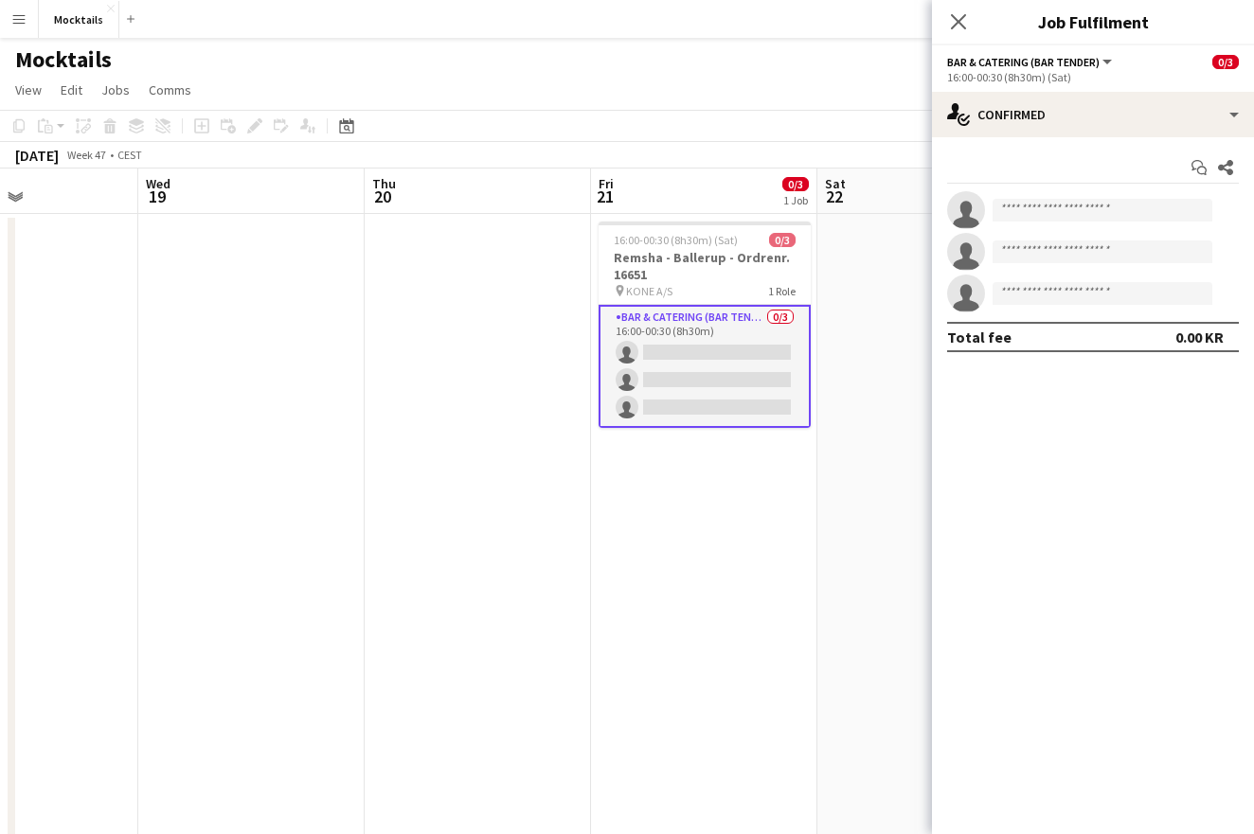
scroll to position [0, 768]
click at [958, 17] on icon "Close pop-in" at bounding box center [958, 21] width 18 height 18
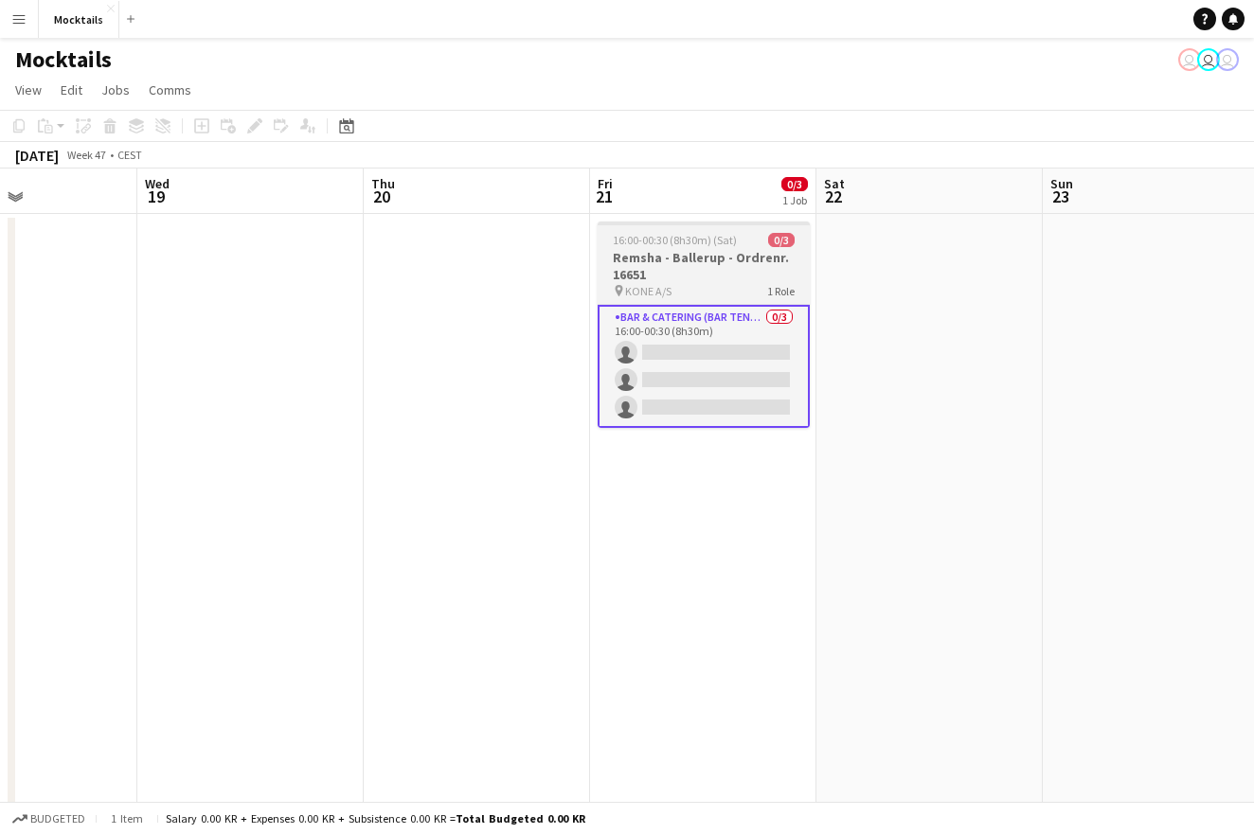
click at [655, 267] on h3 "Remsha - Ballerup - Ordrenr. 16651" at bounding box center [704, 266] width 212 height 34
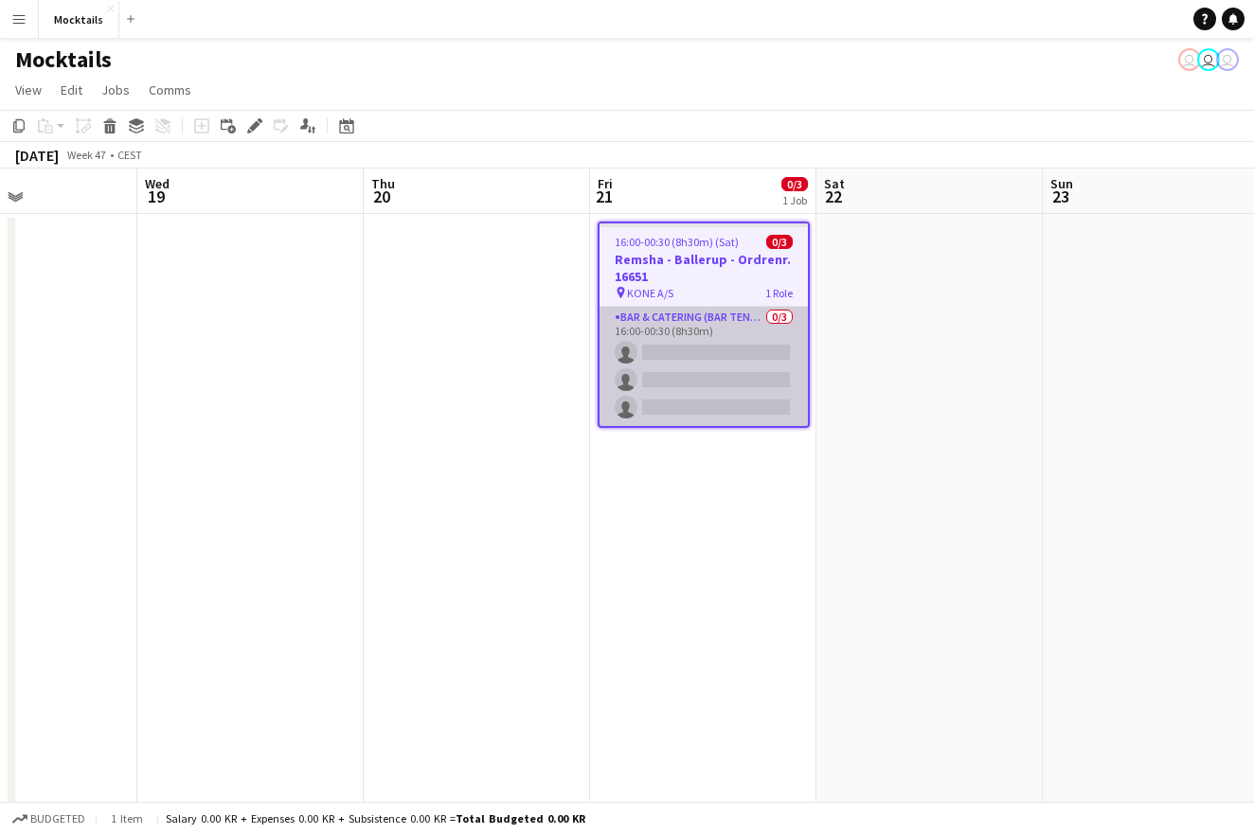
click at [685, 349] on app-card-role "Bar & Catering (Bar Tender) 0/3 16:00-00:30 (8h30m) single-neutral-actions sing…" at bounding box center [703, 366] width 208 height 119
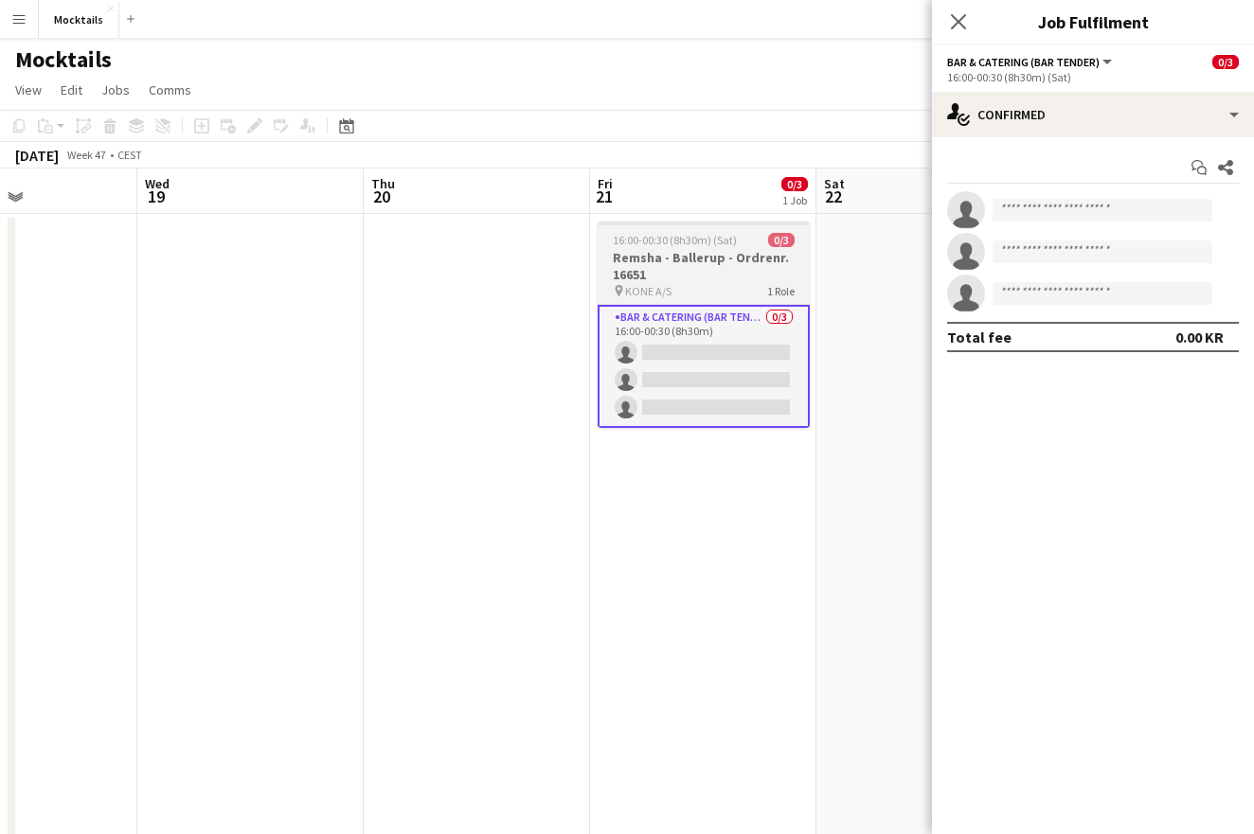
click at [705, 272] on h3 "Remsha - Ballerup - Ordrenr. 16651" at bounding box center [704, 266] width 212 height 34
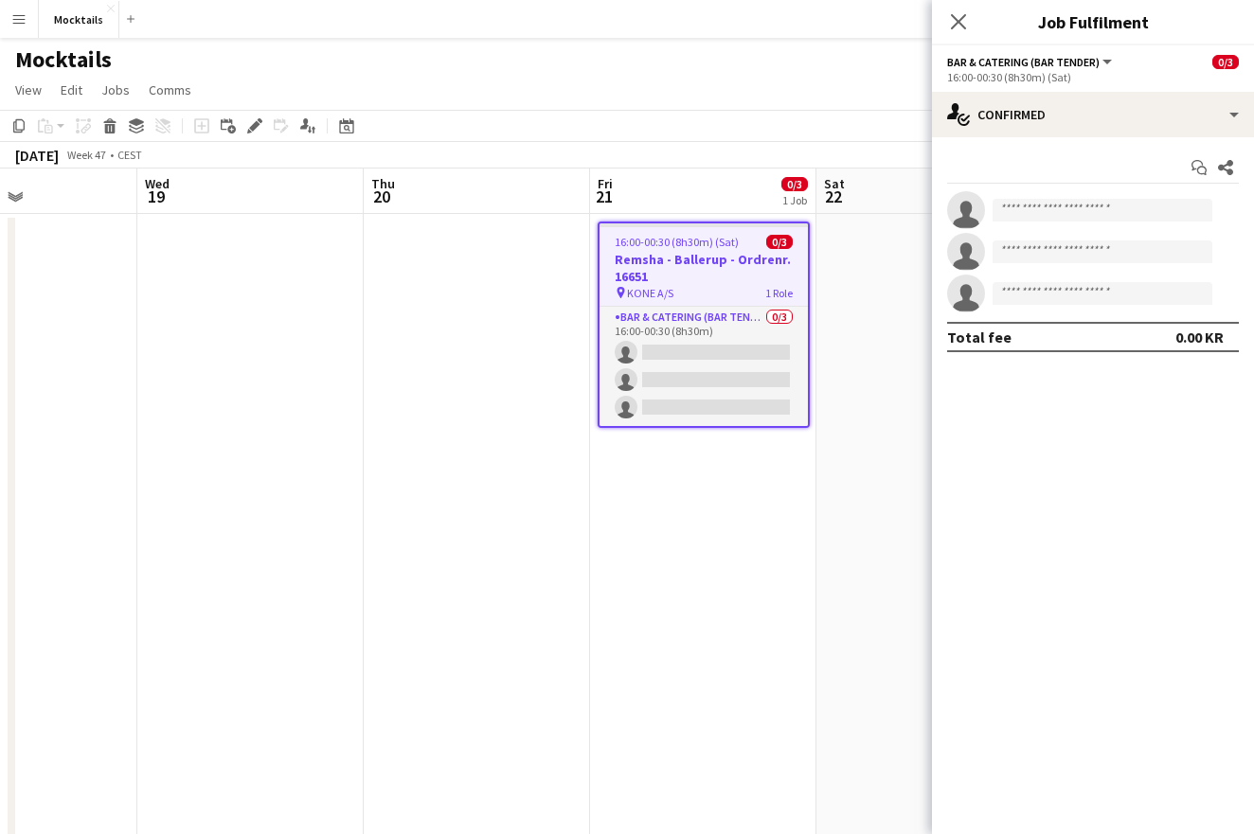
click at [486, 367] on app-date-cell at bounding box center [477, 693] width 226 height 959
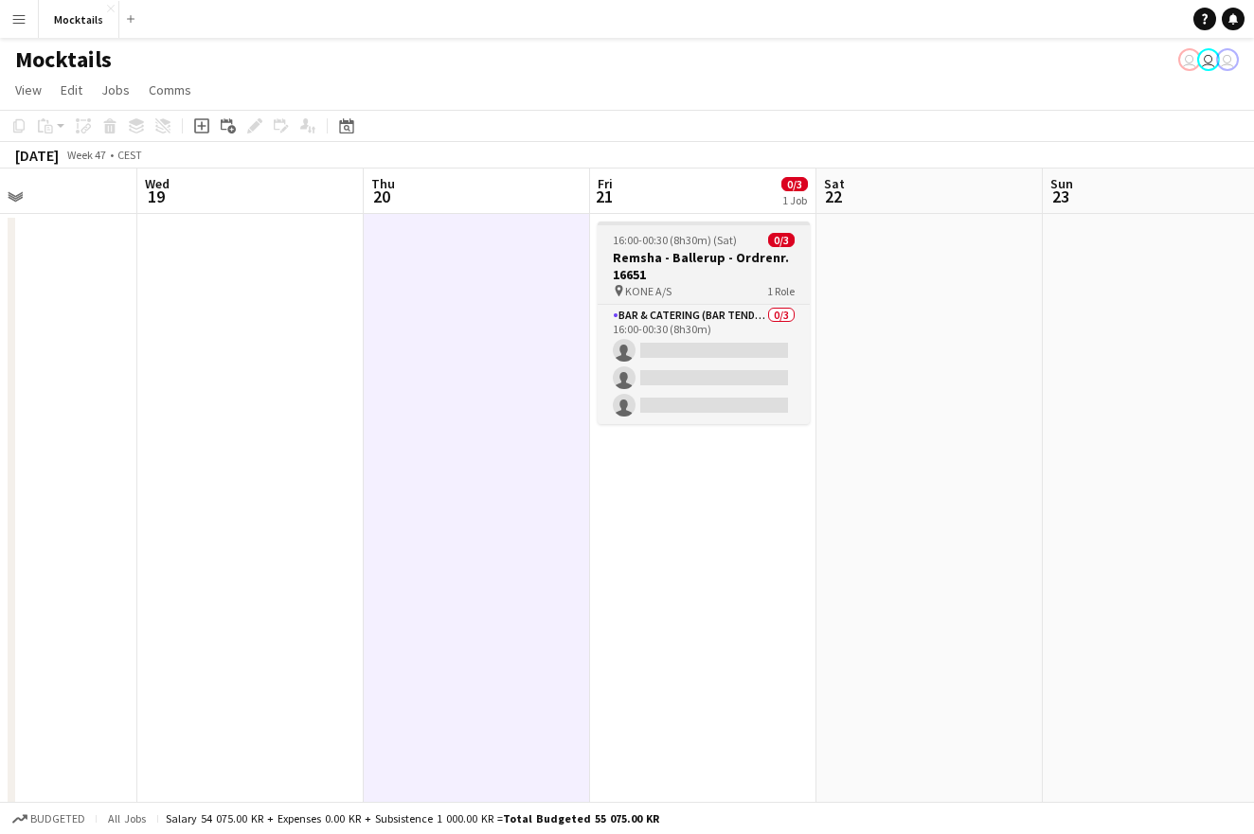
click at [686, 282] on h3 "Remsha - Ballerup - Ordrenr. 16651" at bounding box center [704, 266] width 212 height 34
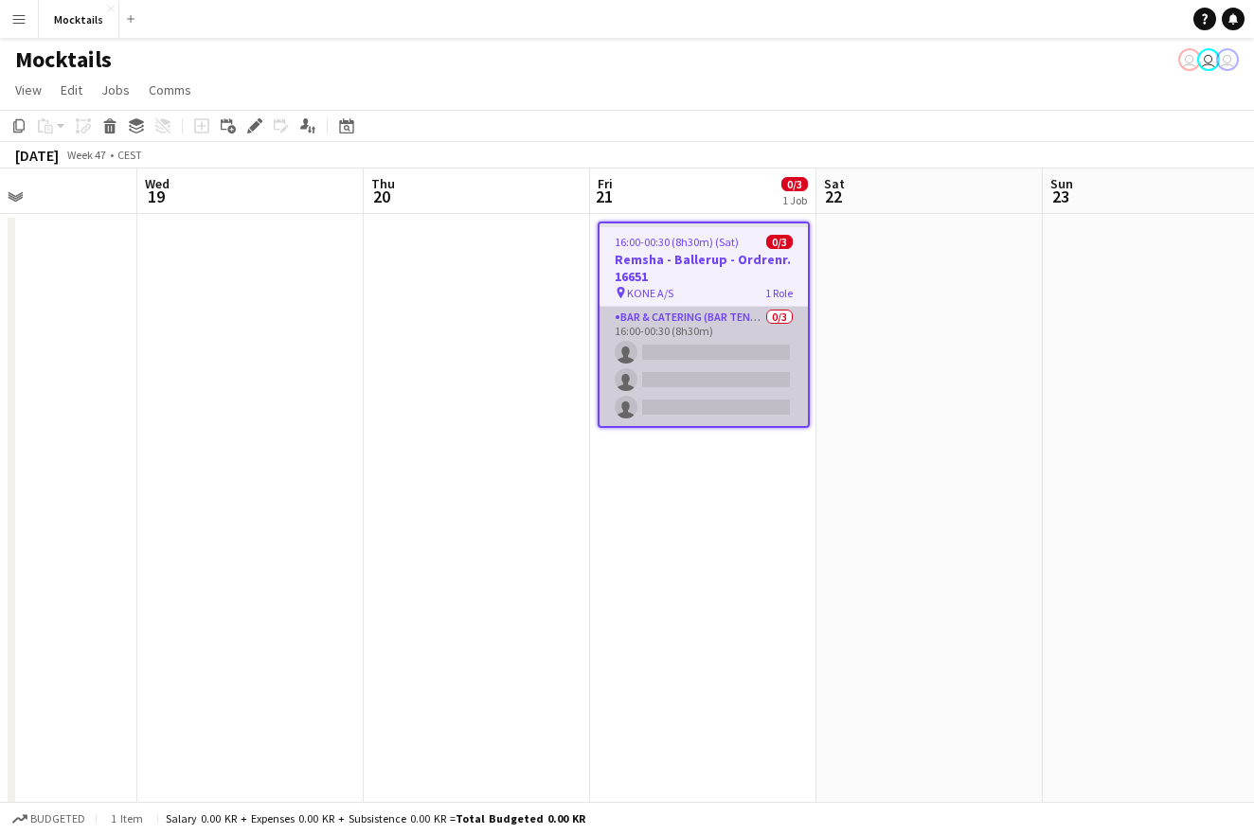
click at [686, 369] on app-card-role "Bar & Catering (Bar Tender) 0/3 16:00-00:30 (8h30m) single-neutral-actions sing…" at bounding box center [703, 366] width 208 height 119
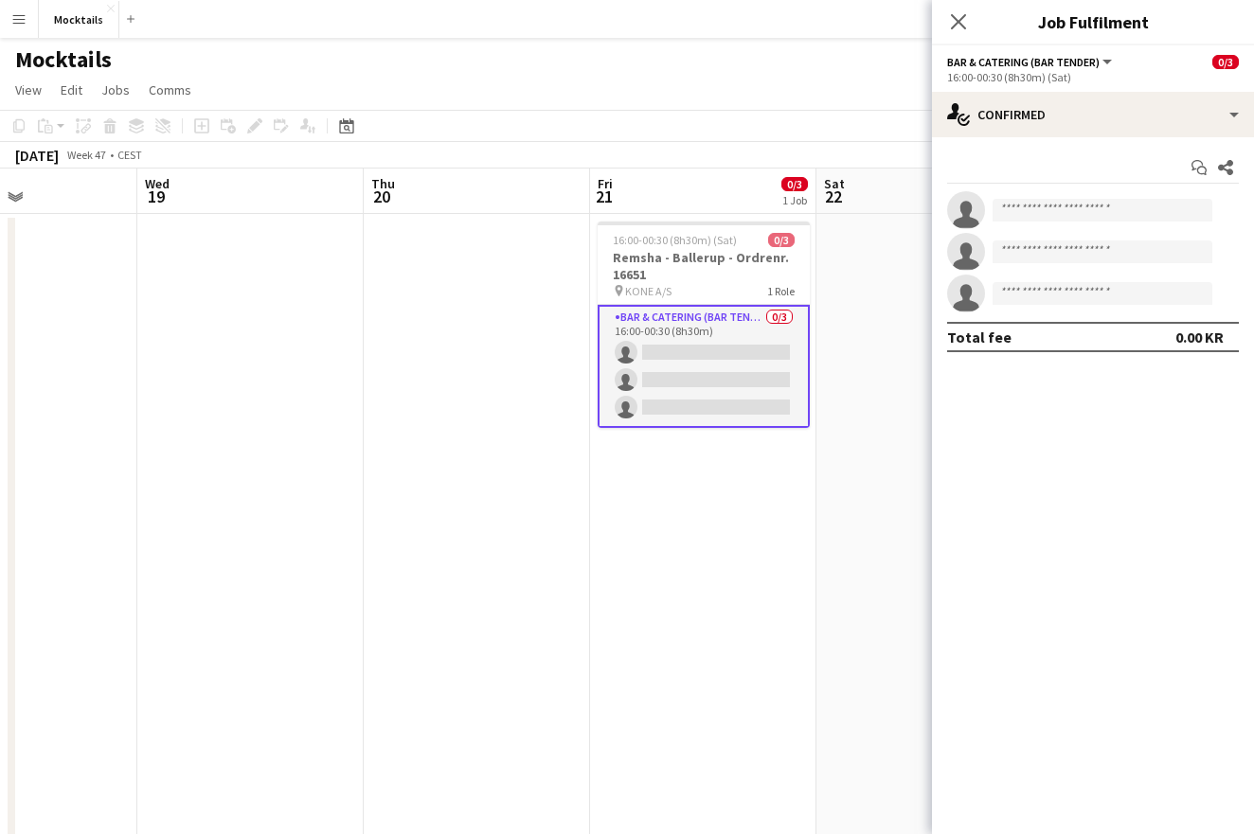
click at [745, 540] on app-date-cell "16:00-00:30 (8h30m) (Sat) 0/3 Remsha - Ballerup - Ordrenr. 16651 pin KONE A/S 1…" at bounding box center [703, 693] width 226 height 959
